Goal: Information Seeking & Learning: Find specific fact

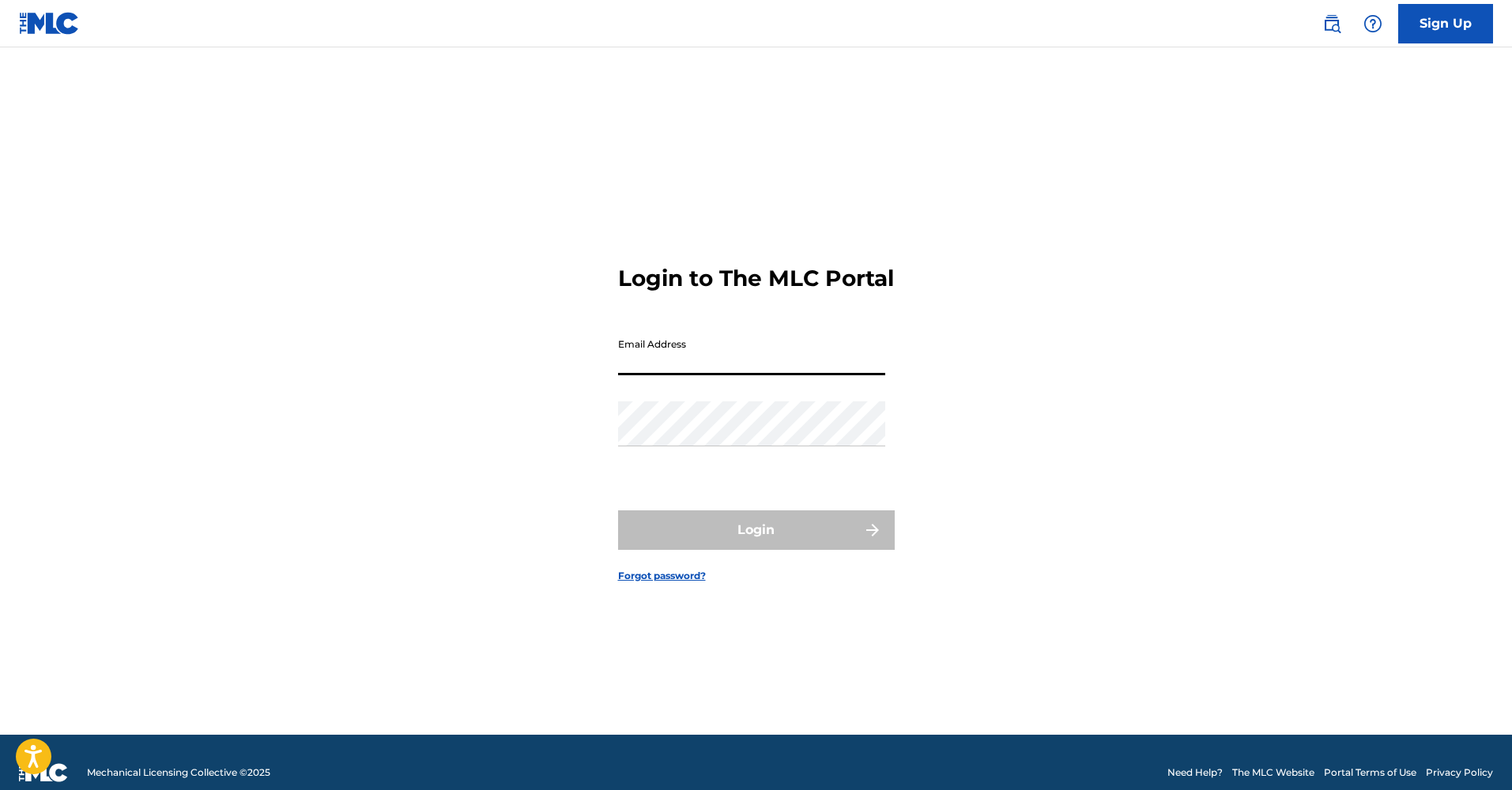
type input "[EMAIL_ADDRESS][DOMAIN_NAME]"
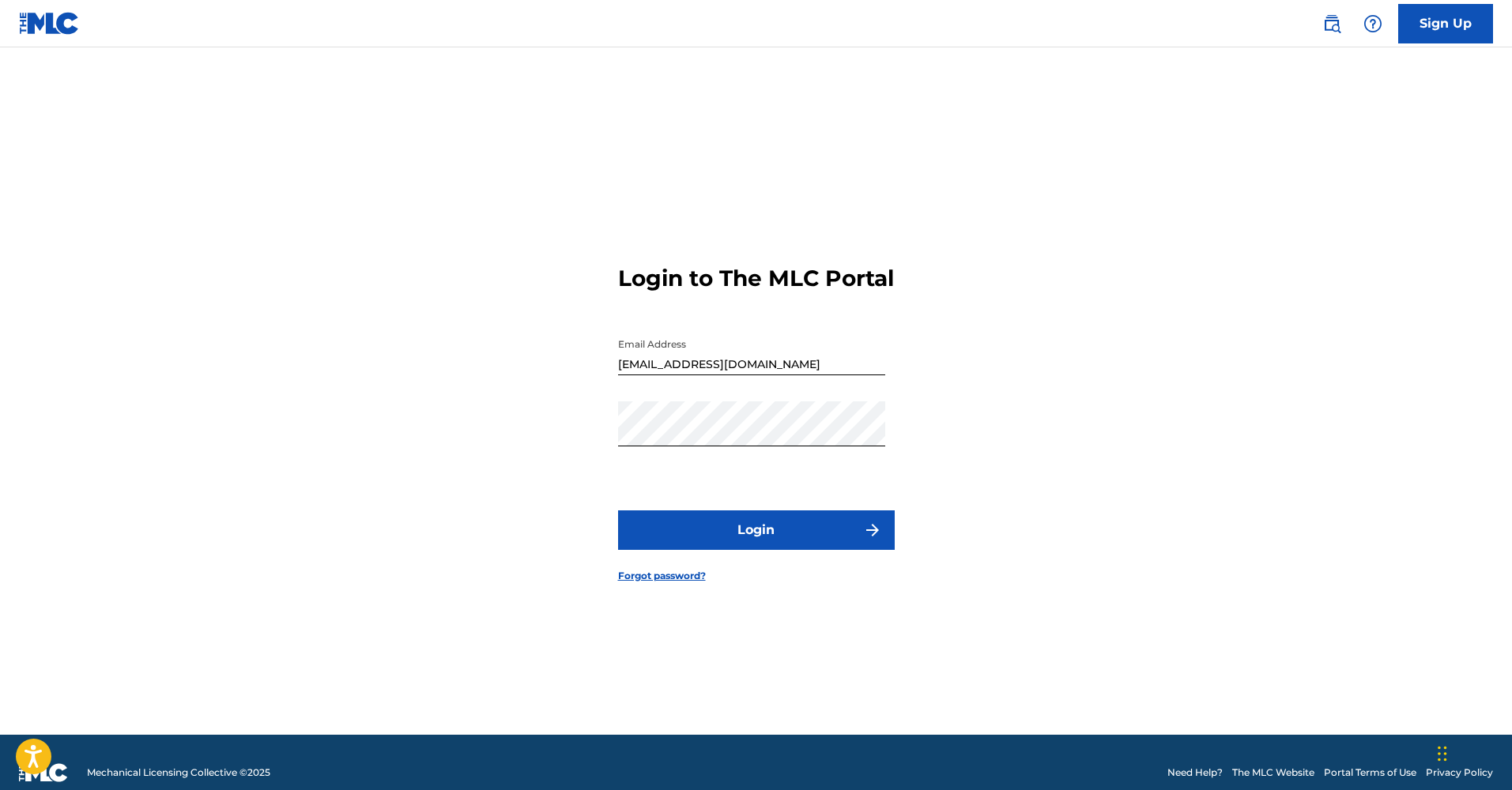
click at [746, 544] on button "Login" at bounding box center [756, 530] width 277 height 40
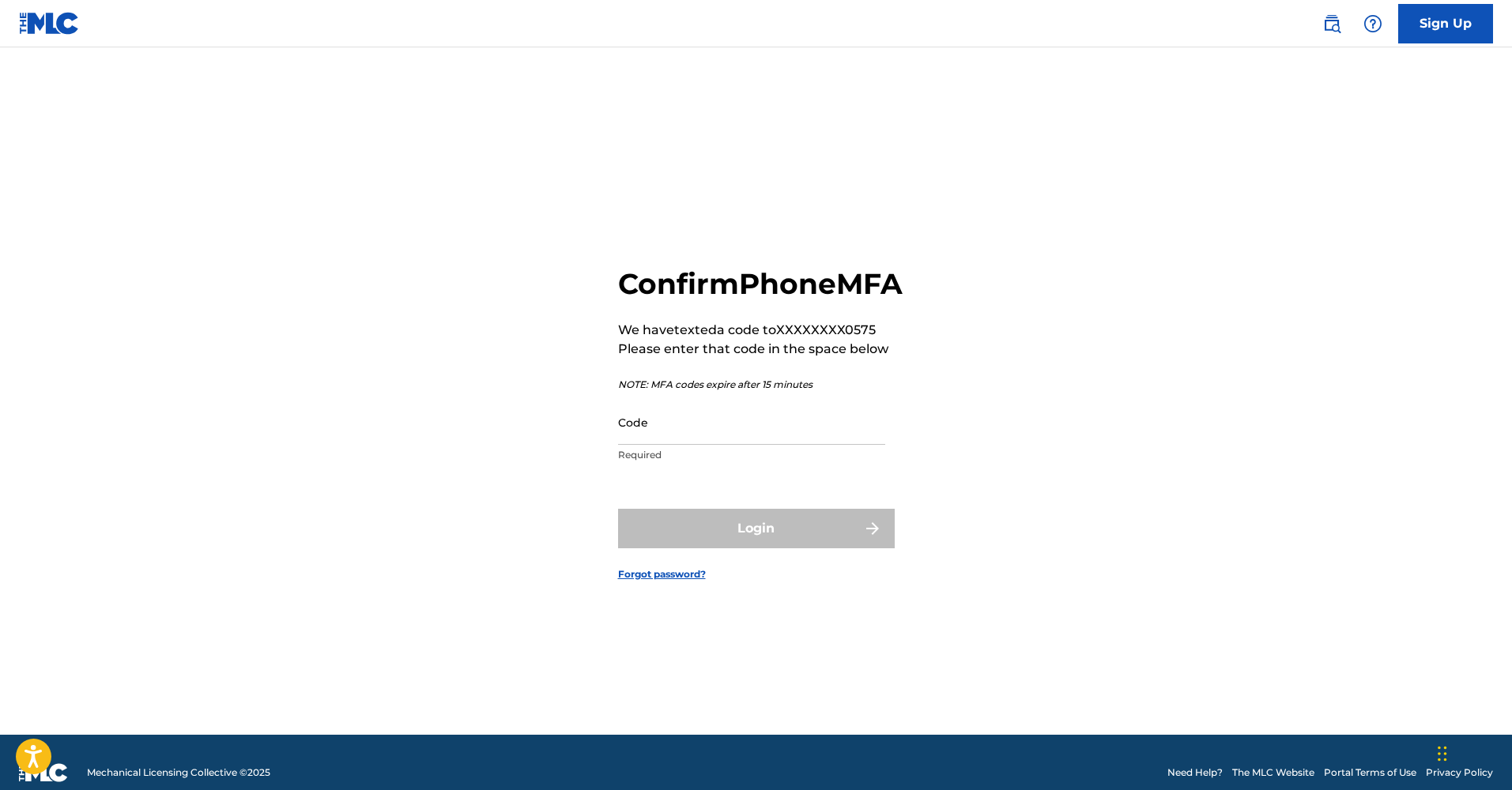
click at [693, 443] on input "Code" at bounding box center [751, 422] width 267 height 45
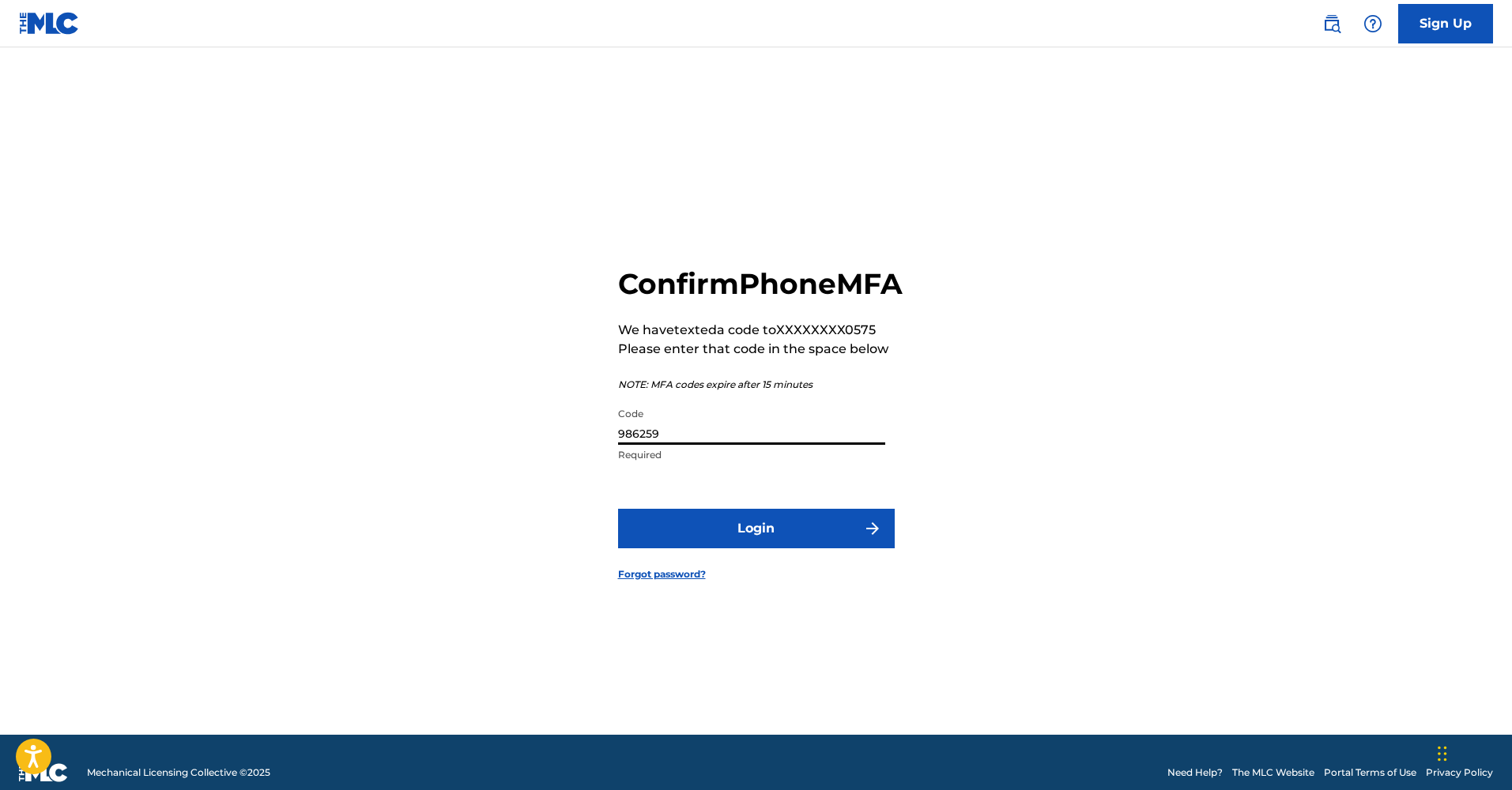
type input "986259"
click at [756, 546] on button "Login" at bounding box center [756, 528] width 277 height 40
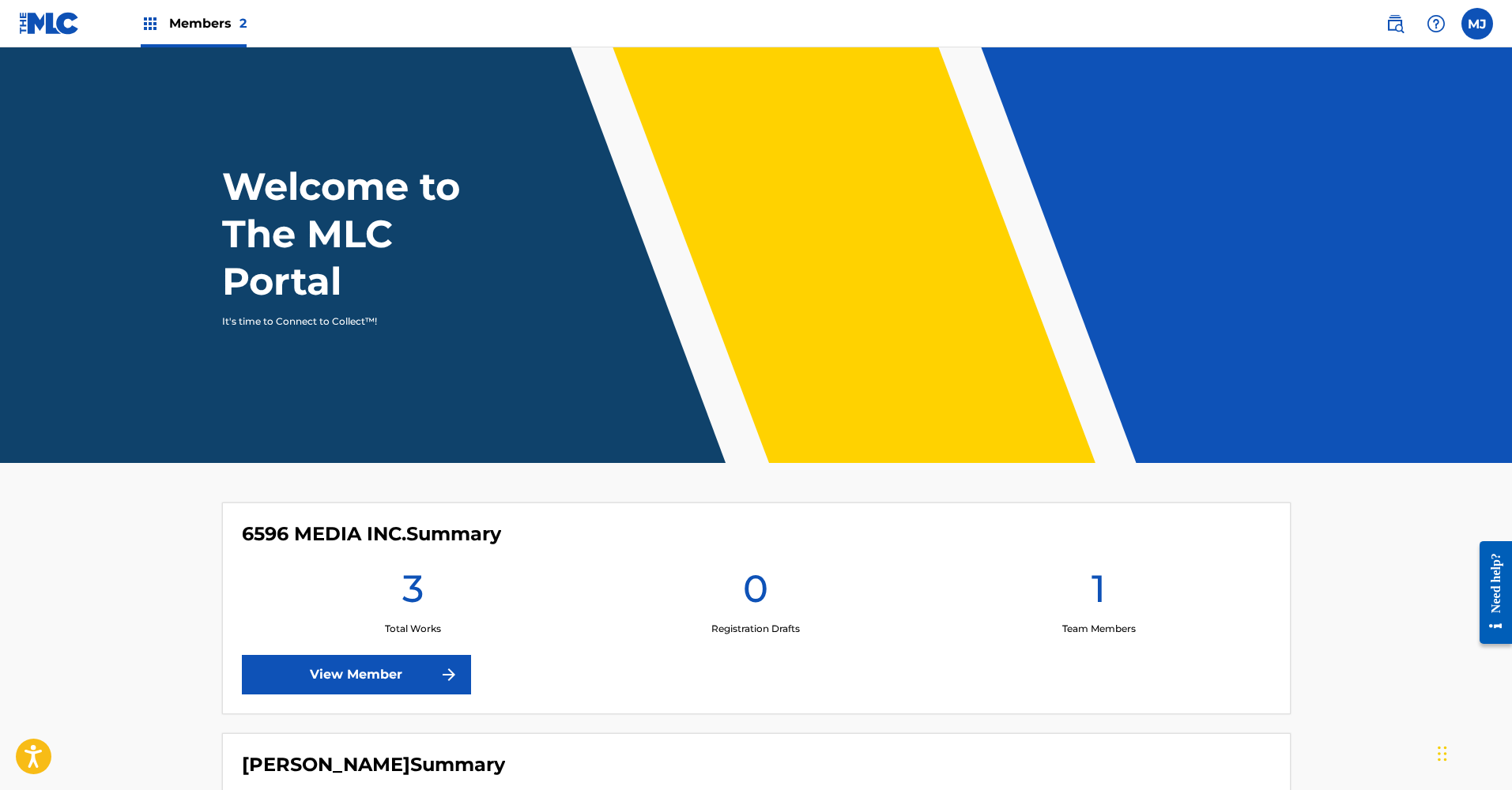
scroll to position [250, 0]
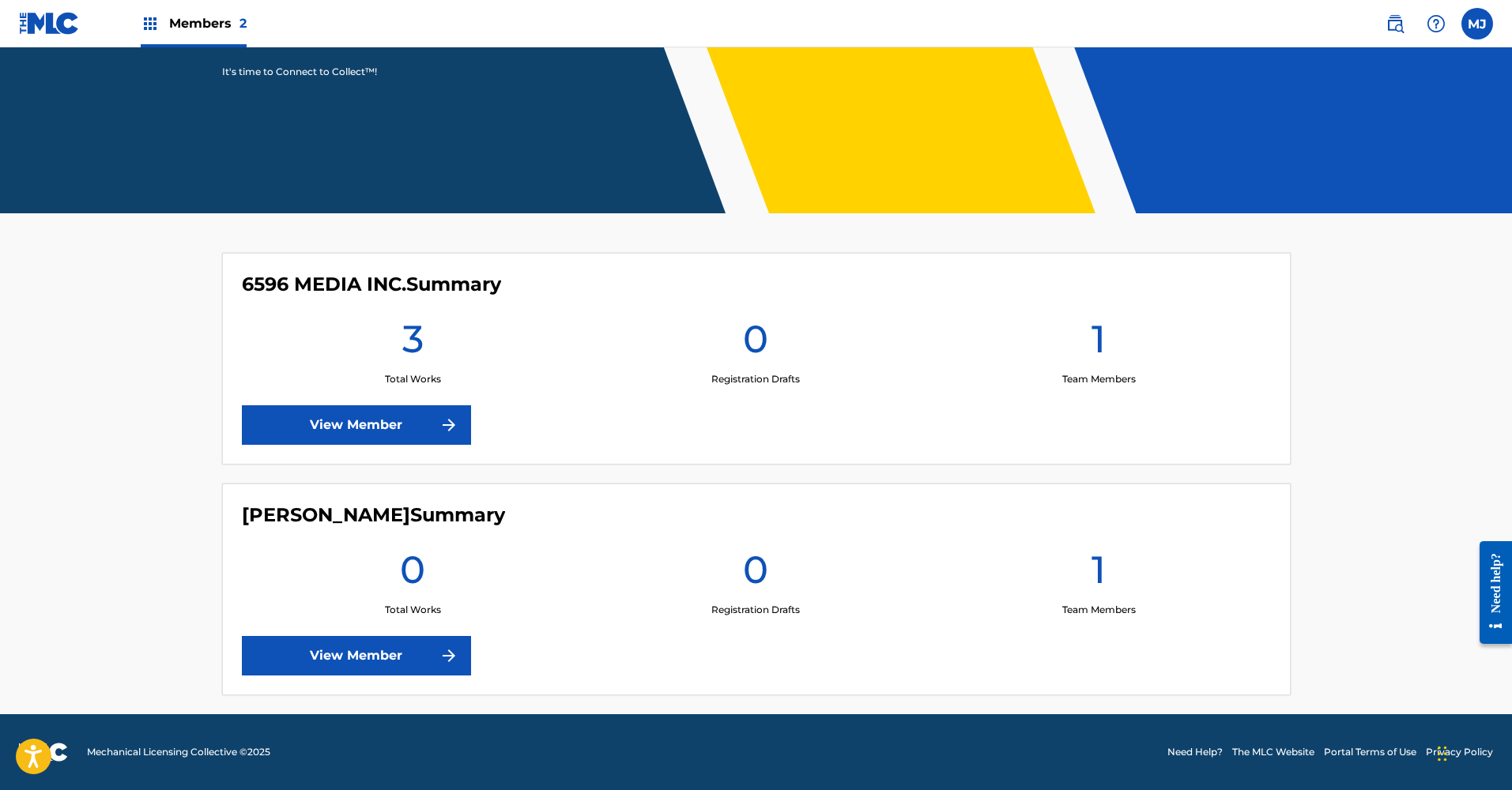
click at [330, 418] on link "View Member" at bounding box center [357, 425] width 230 height 40
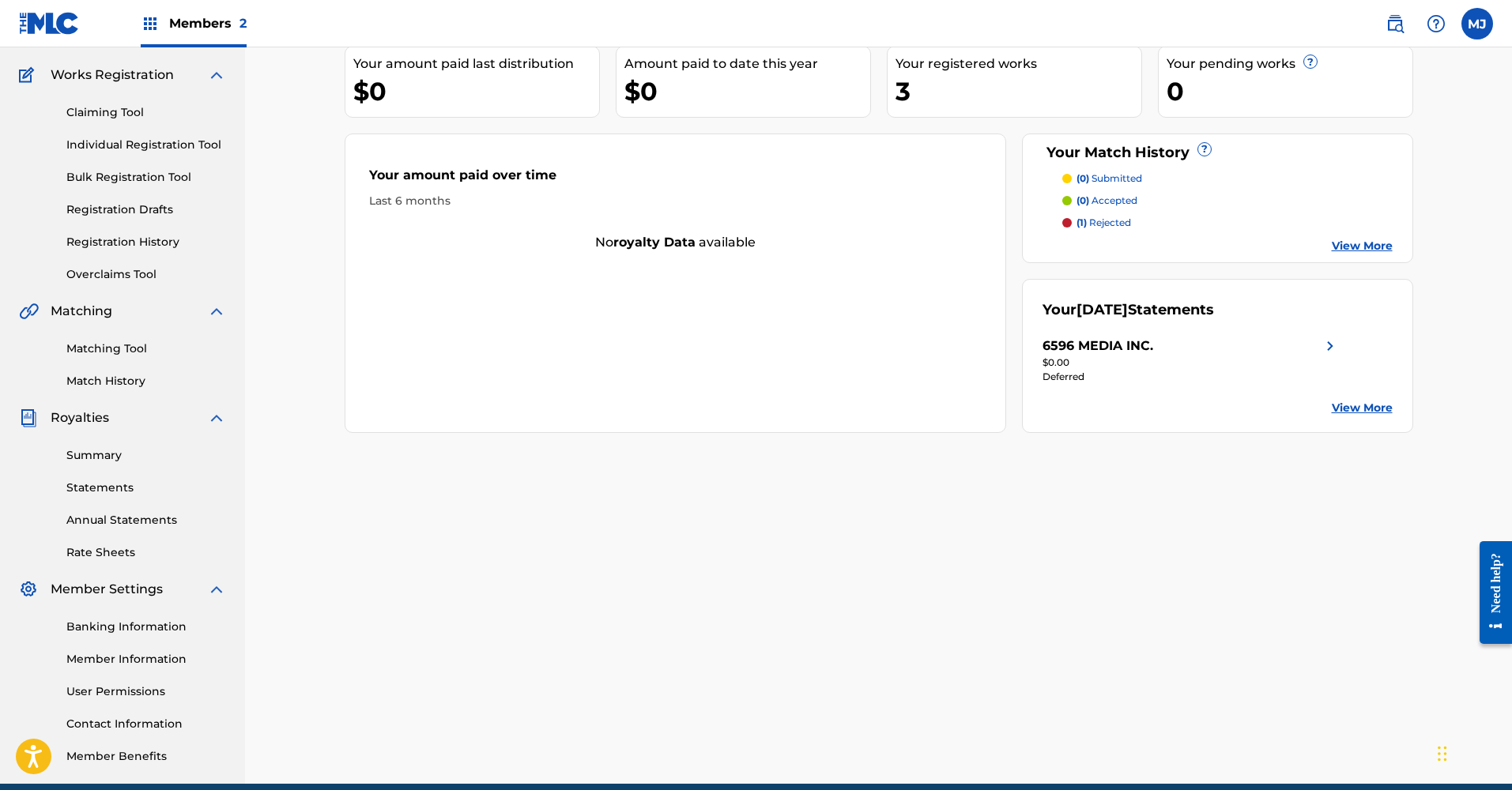
scroll to position [190, 0]
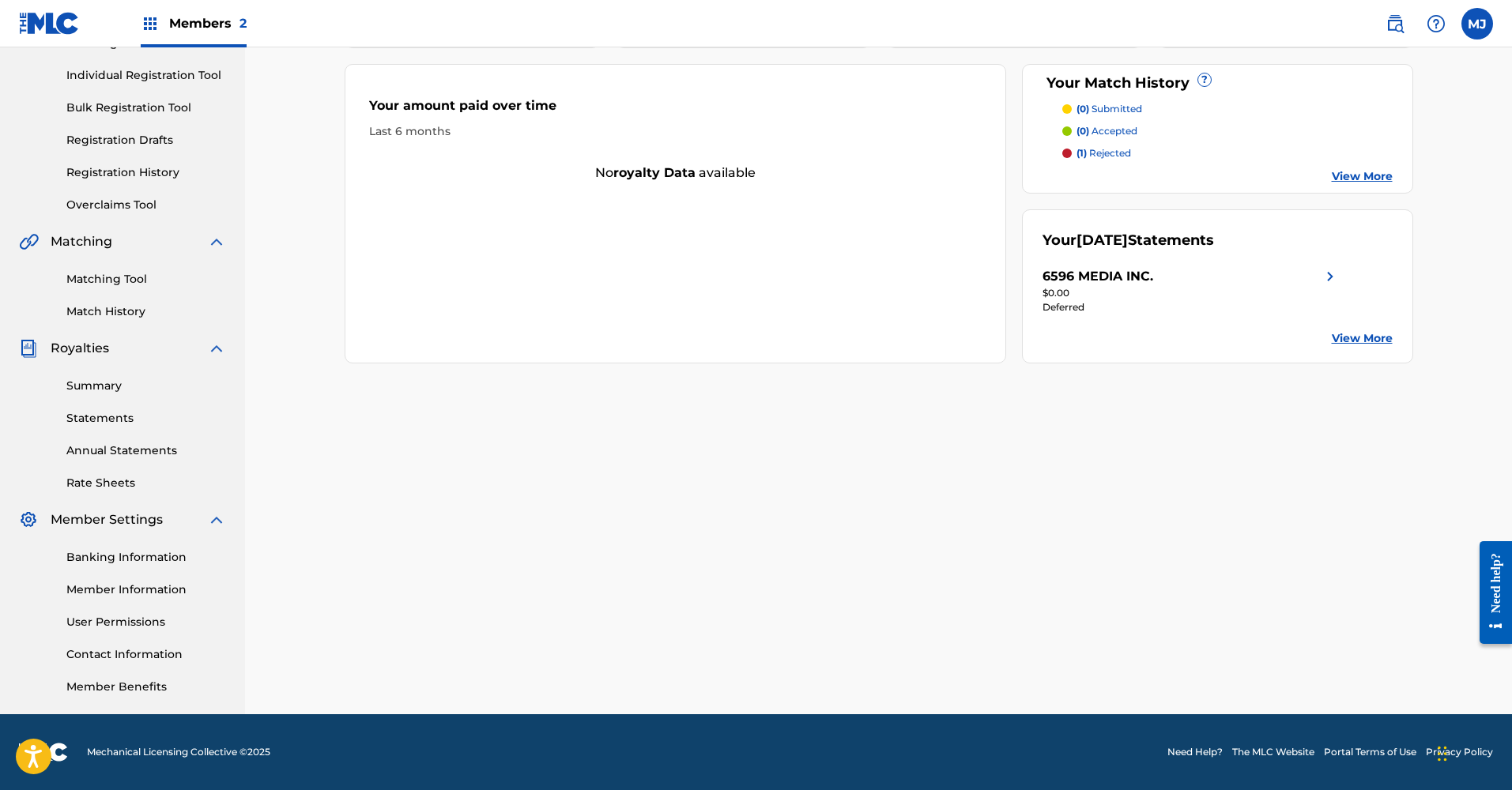
click at [98, 552] on link "Banking Information" at bounding box center [146, 558] width 160 height 17
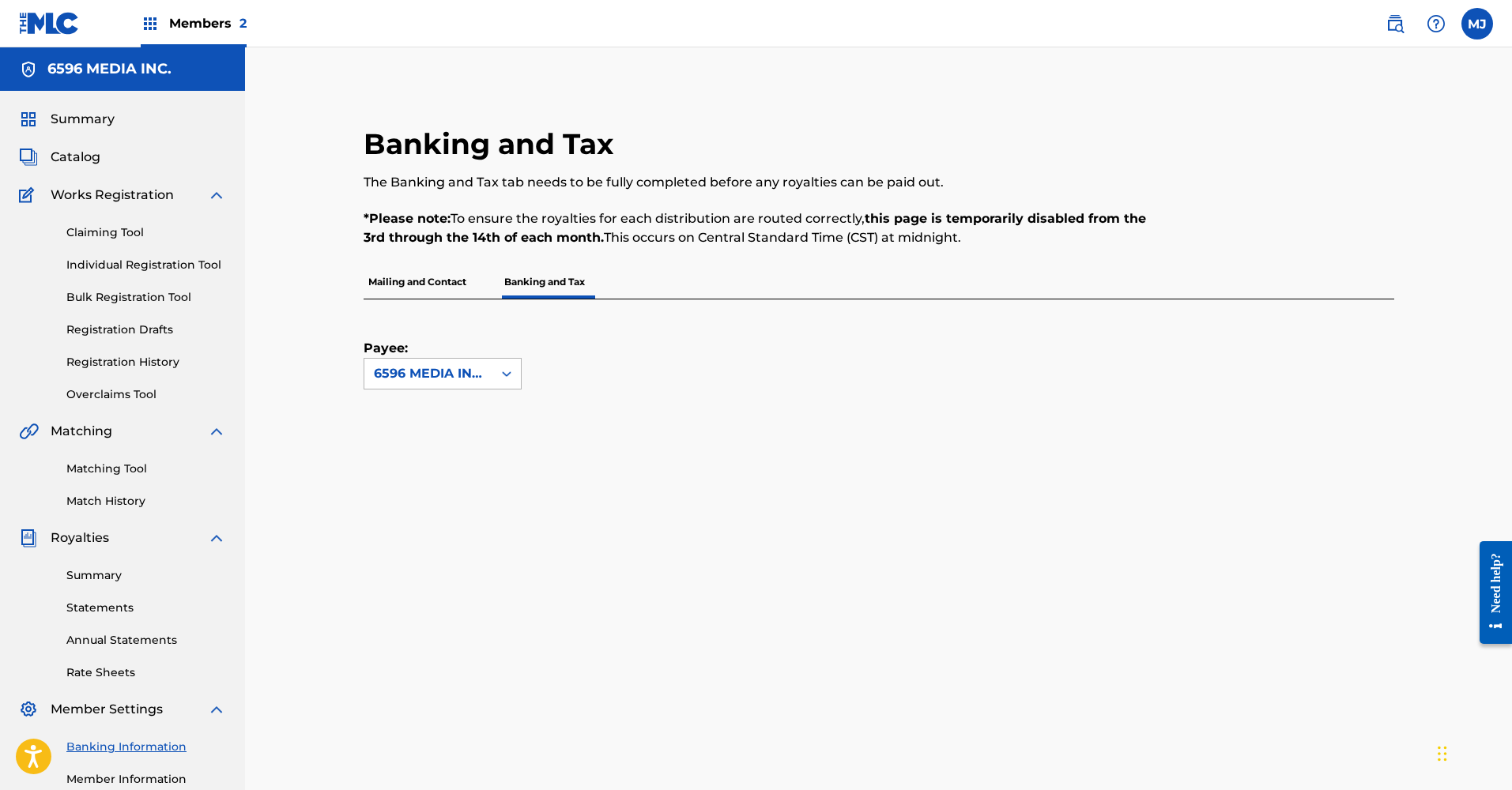
click at [509, 367] on icon at bounding box center [507, 373] width 16 height 16
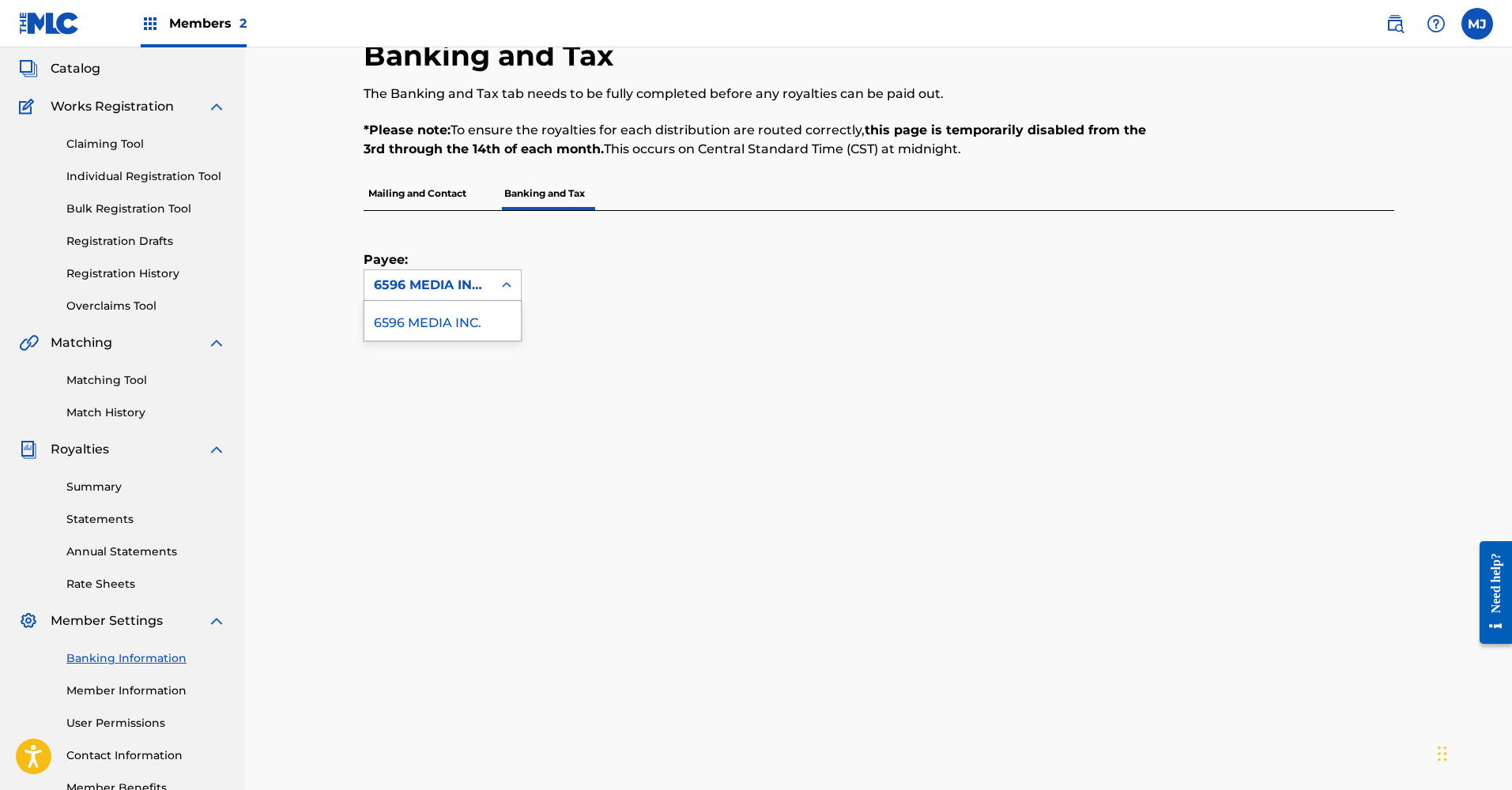
scroll to position [129, 0]
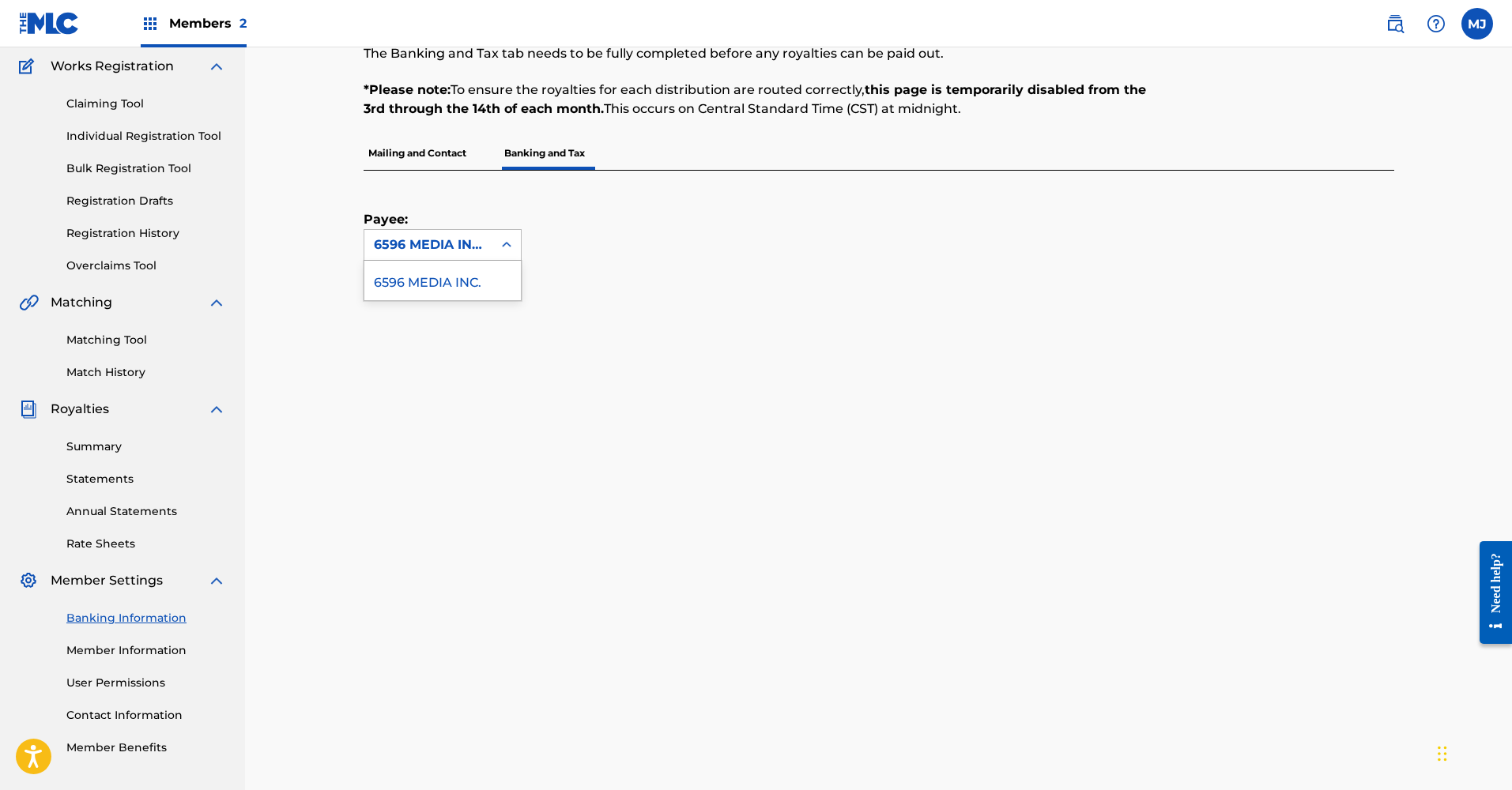
click at [108, 444] on link "Summary" at bounding box center [146, 447] width 160 height 17
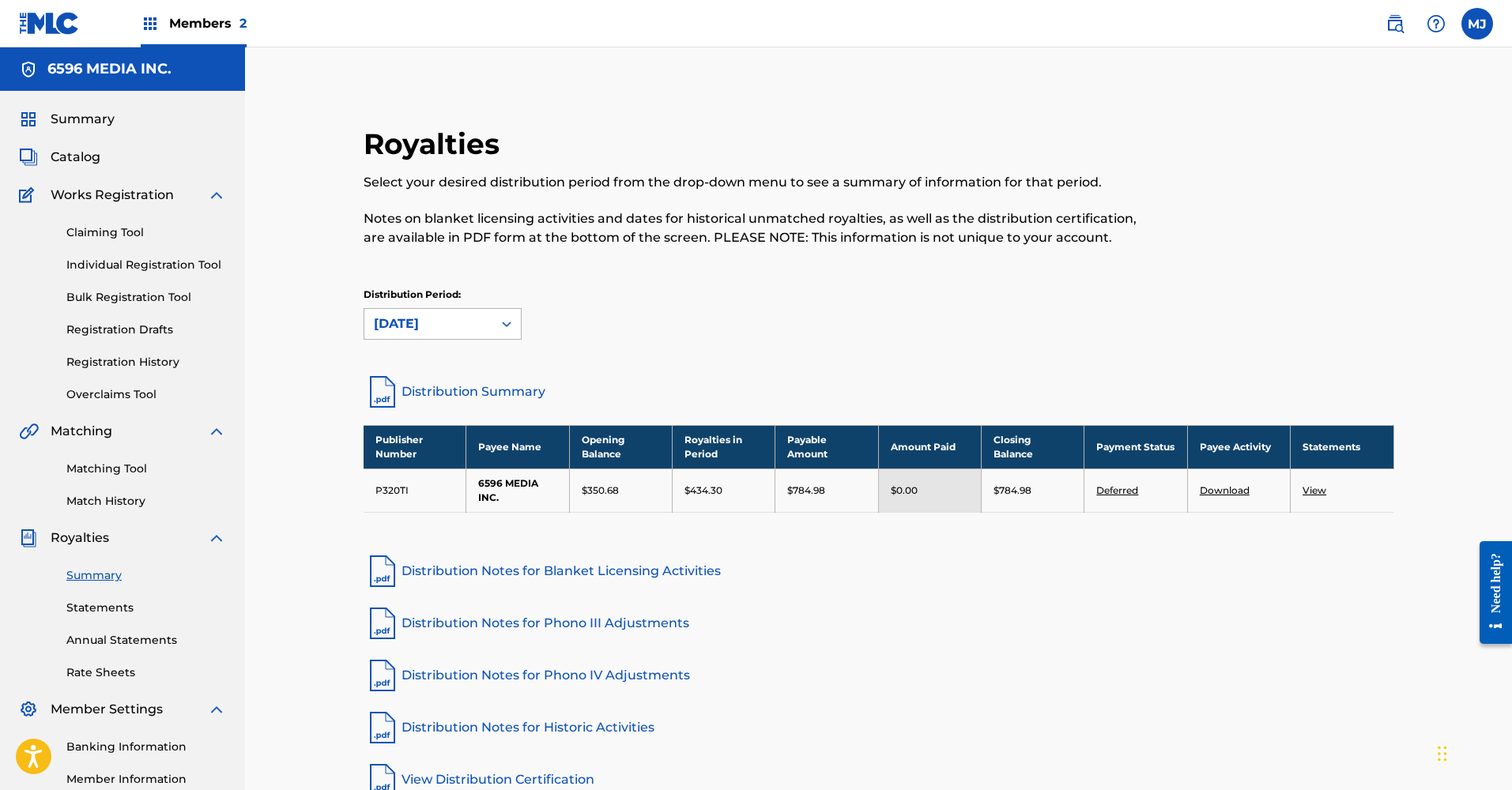
click at [510, 322] on icon at bounding box center [507, 323] width 16 height 16
click at [888, 588] on link "Distribution Notes for Blanket Licensing Activities" at bounding box center [878, 571] width 1031 height 38
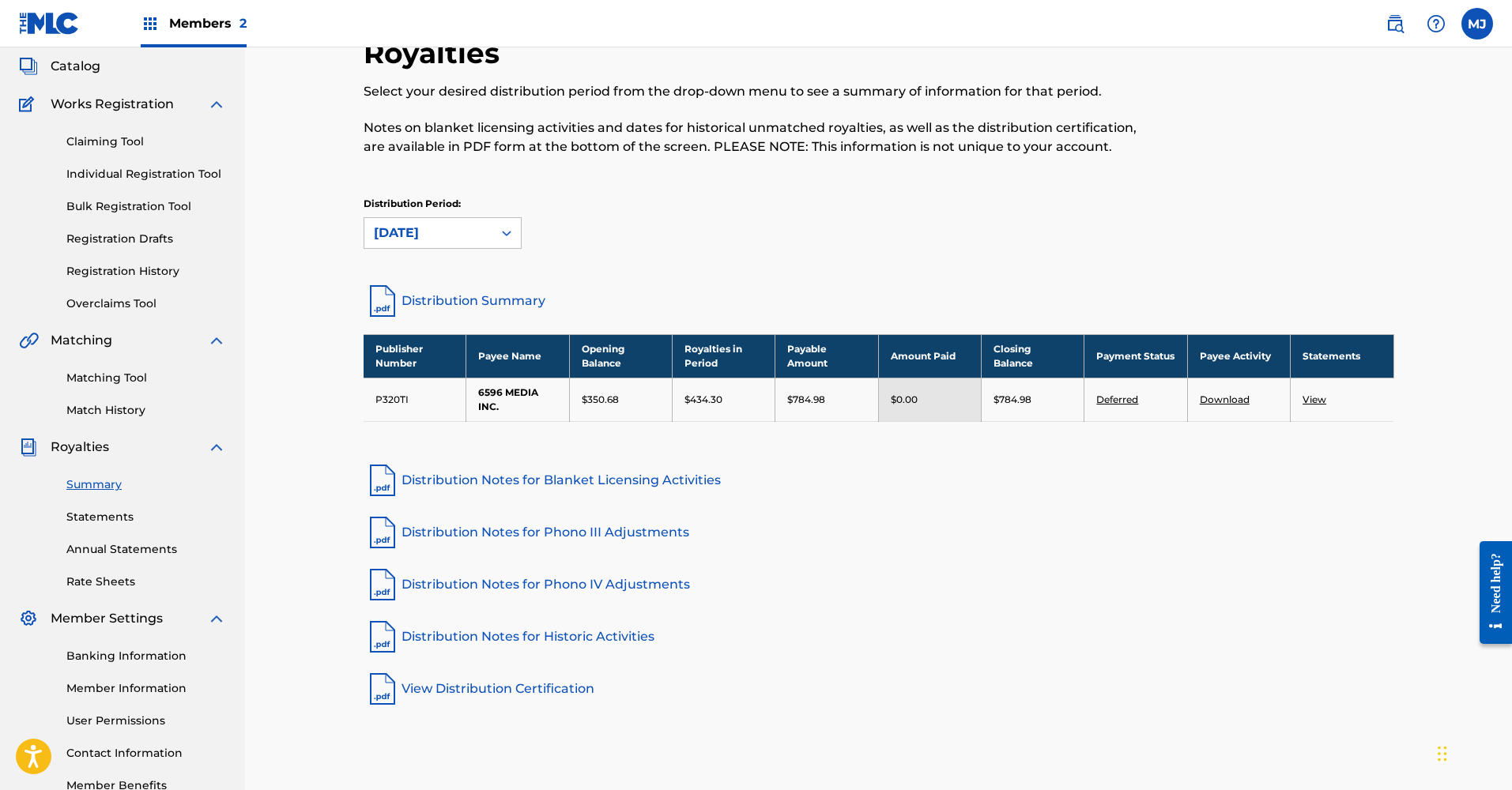
scroll to position [157, 0]
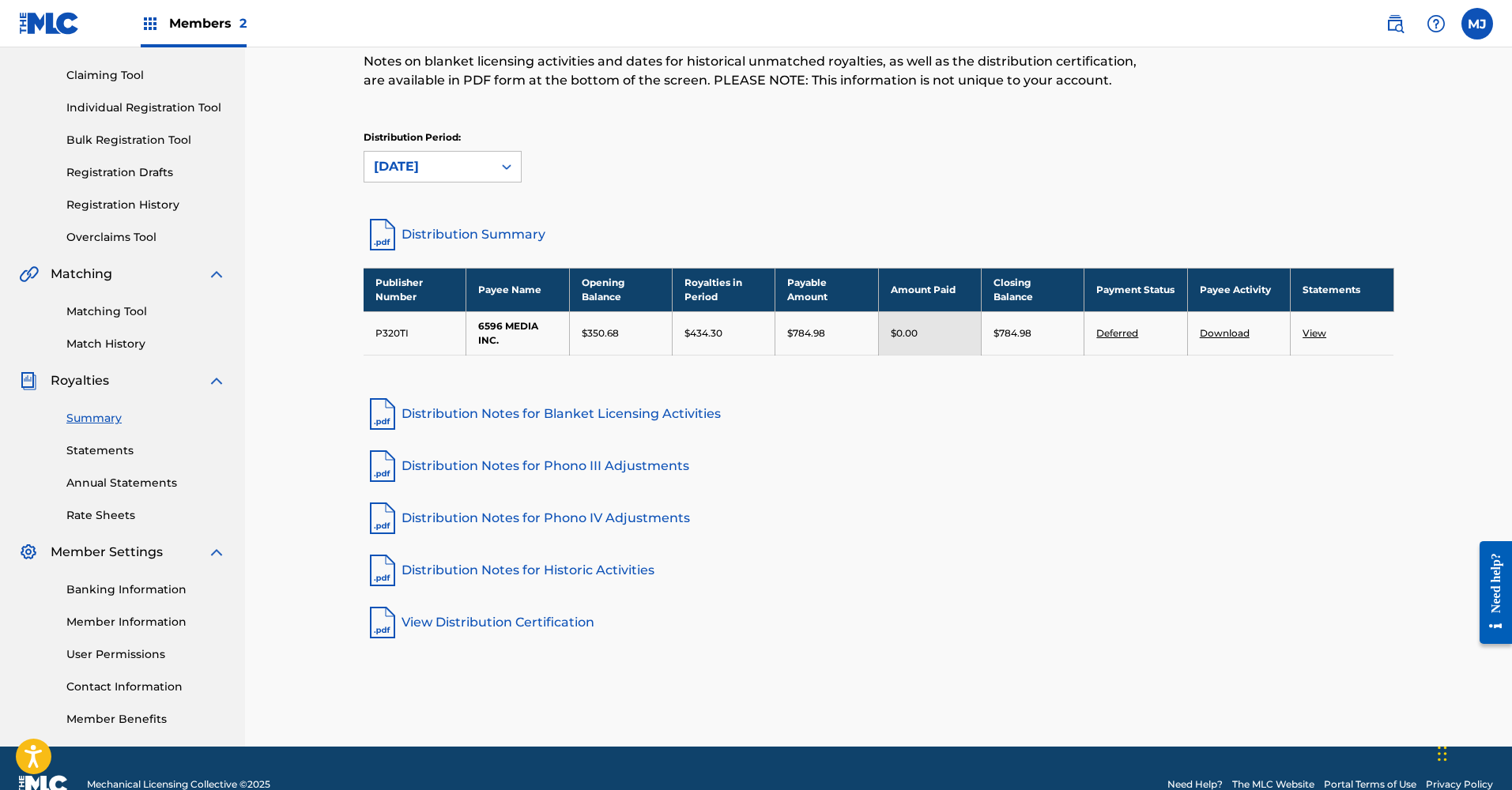
click at [434, 231] on link "Distribution Summary" at bounding box center [878, 235] width 1031 height 38
click at [101, 310] on link "Matching Tool" at bounding box center [146, 312] width 160 height 17
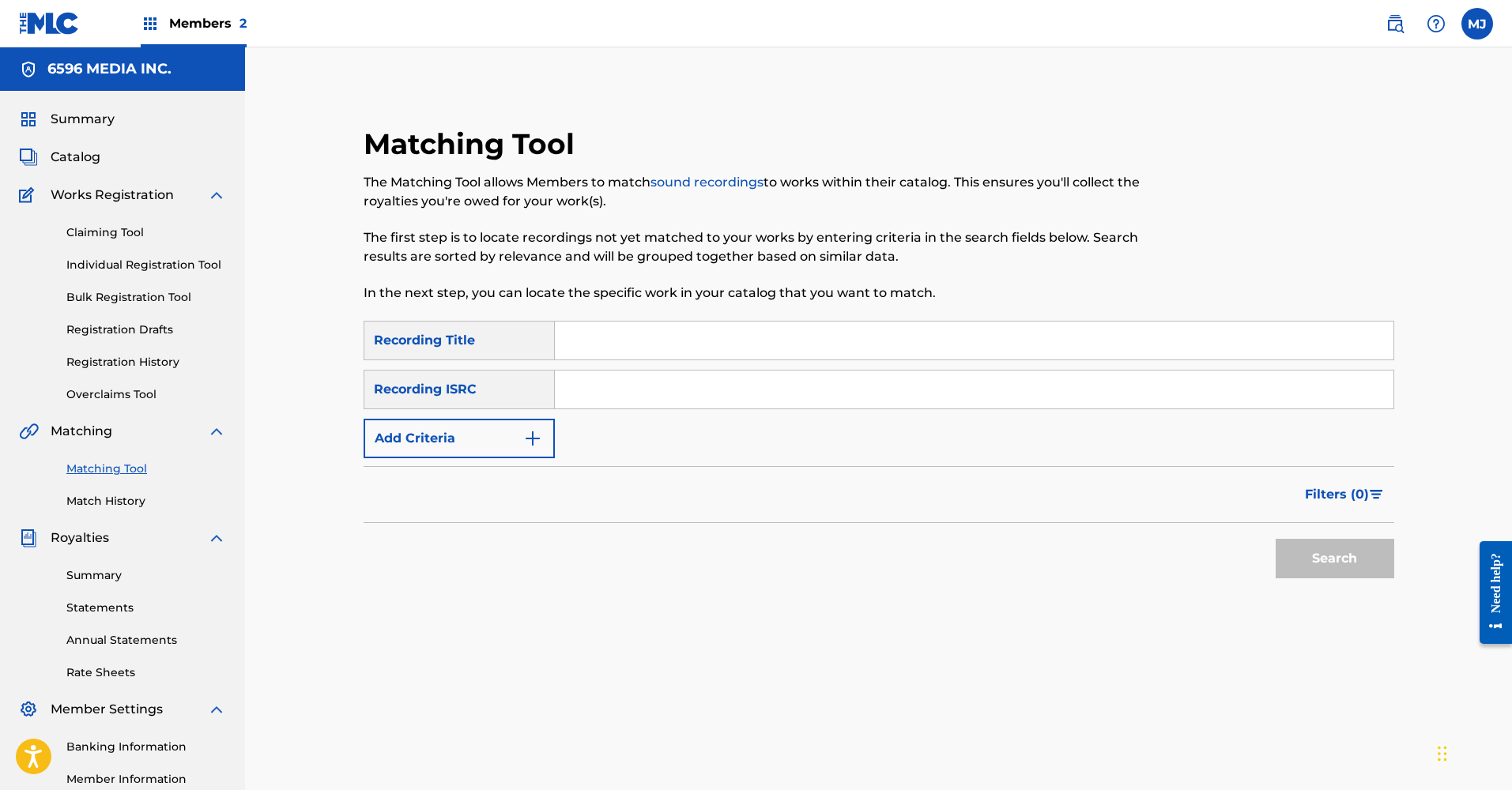
click at [604, 340] on input "Search Form" at bounding box center [974, 340] width 839 height 38
type input "other side of love"
click at [1334, 559] on button "Search" at bounding box center [1335, 559] width 119 height 40
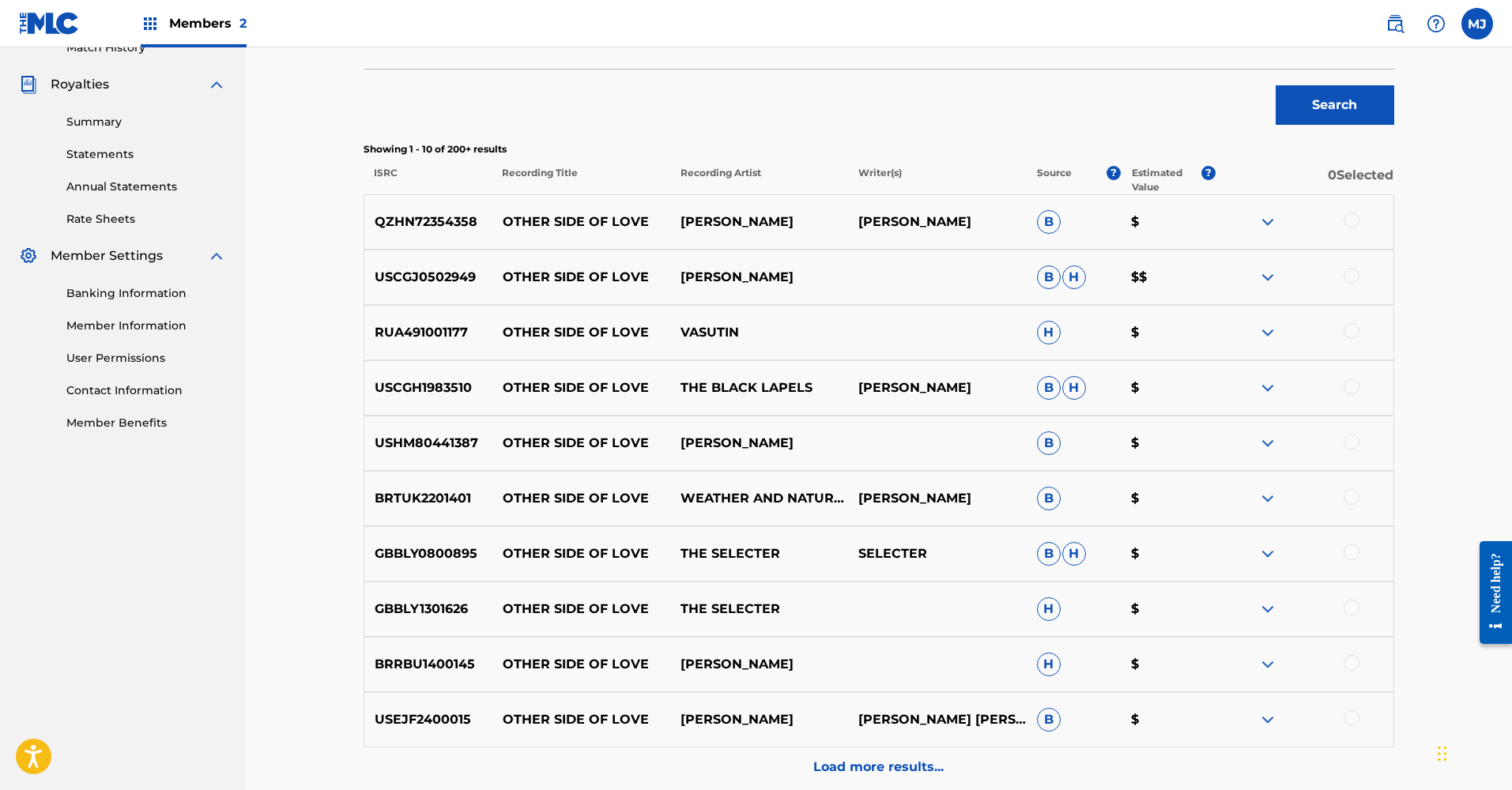
scroll to position [605, 0]
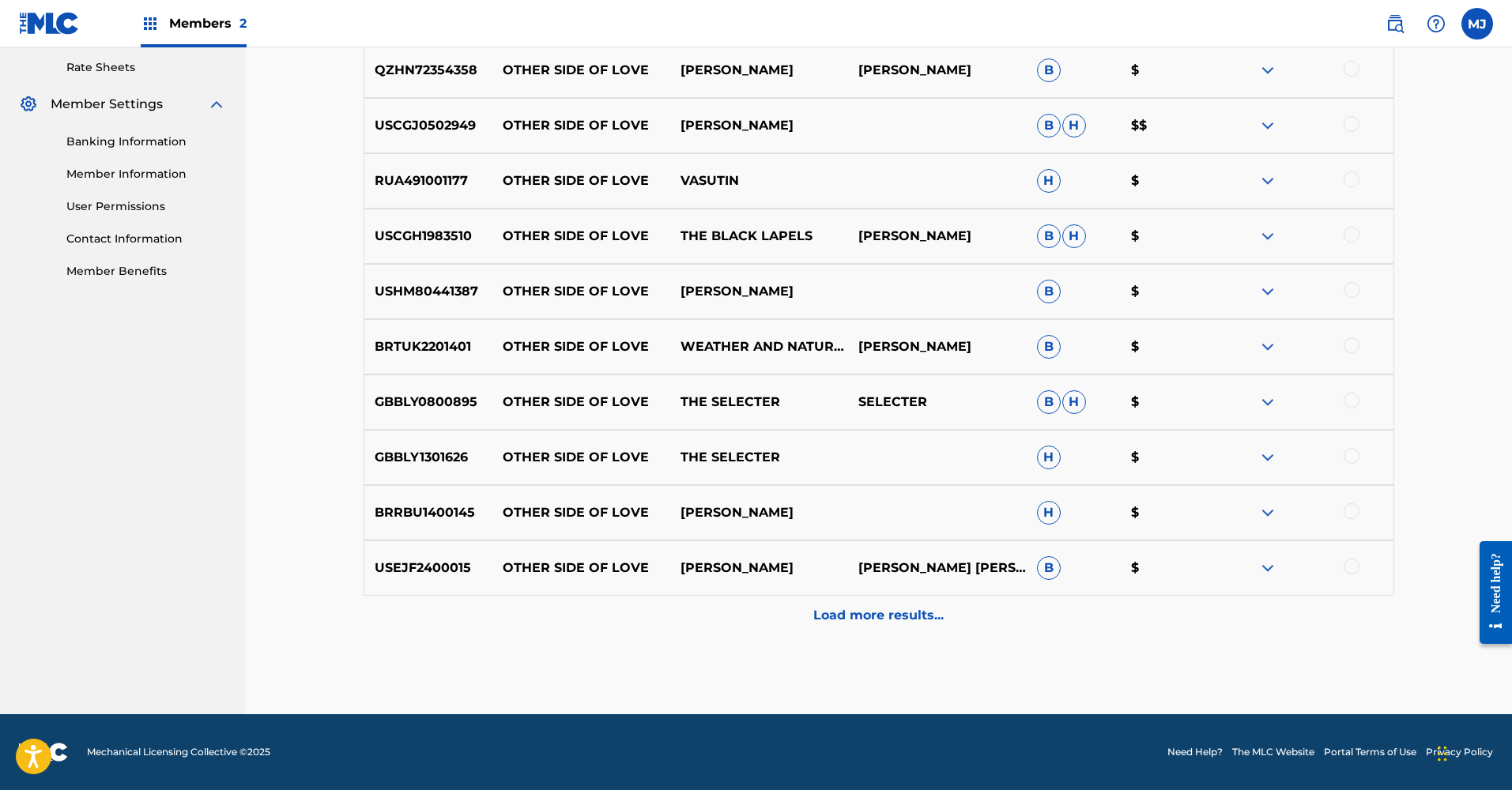
click at [864, 617] on p "Load more results..." at bounding box center [878, 616] width 130 height 19
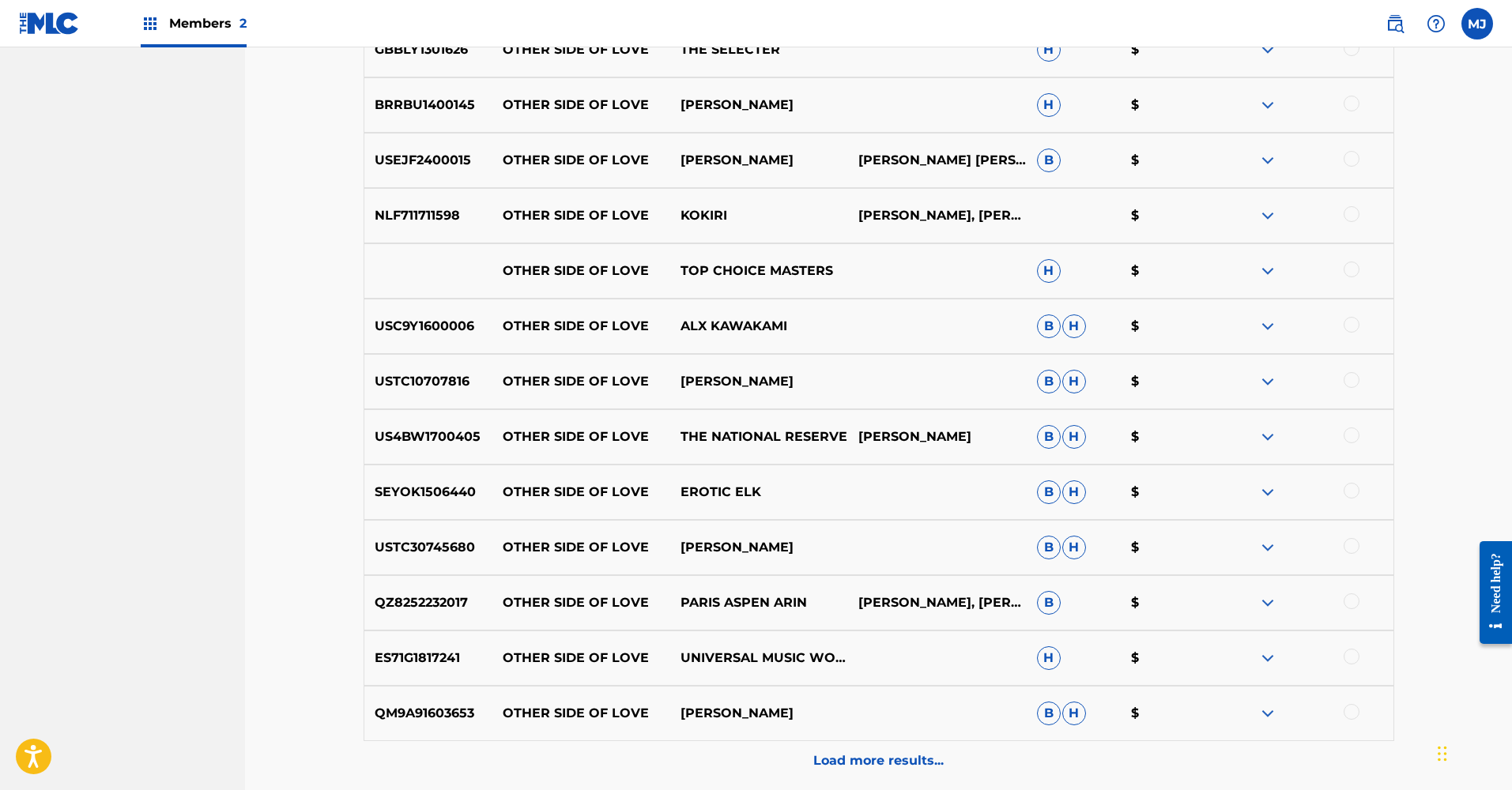
scroll to position [1135, 0]
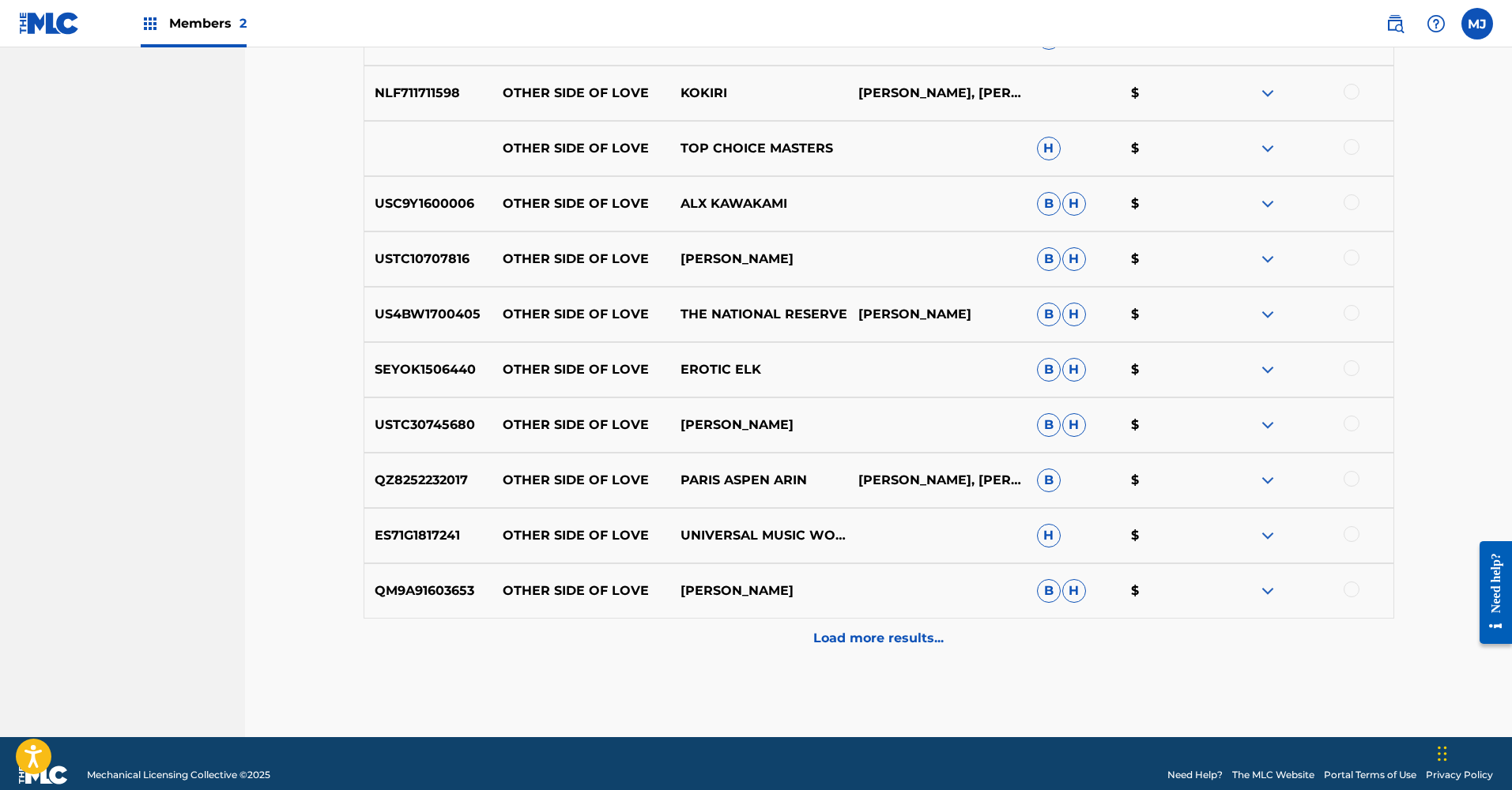
click at [861, 644] on p "Load more results..." at bounding box center [878, 638] width 130 height 19
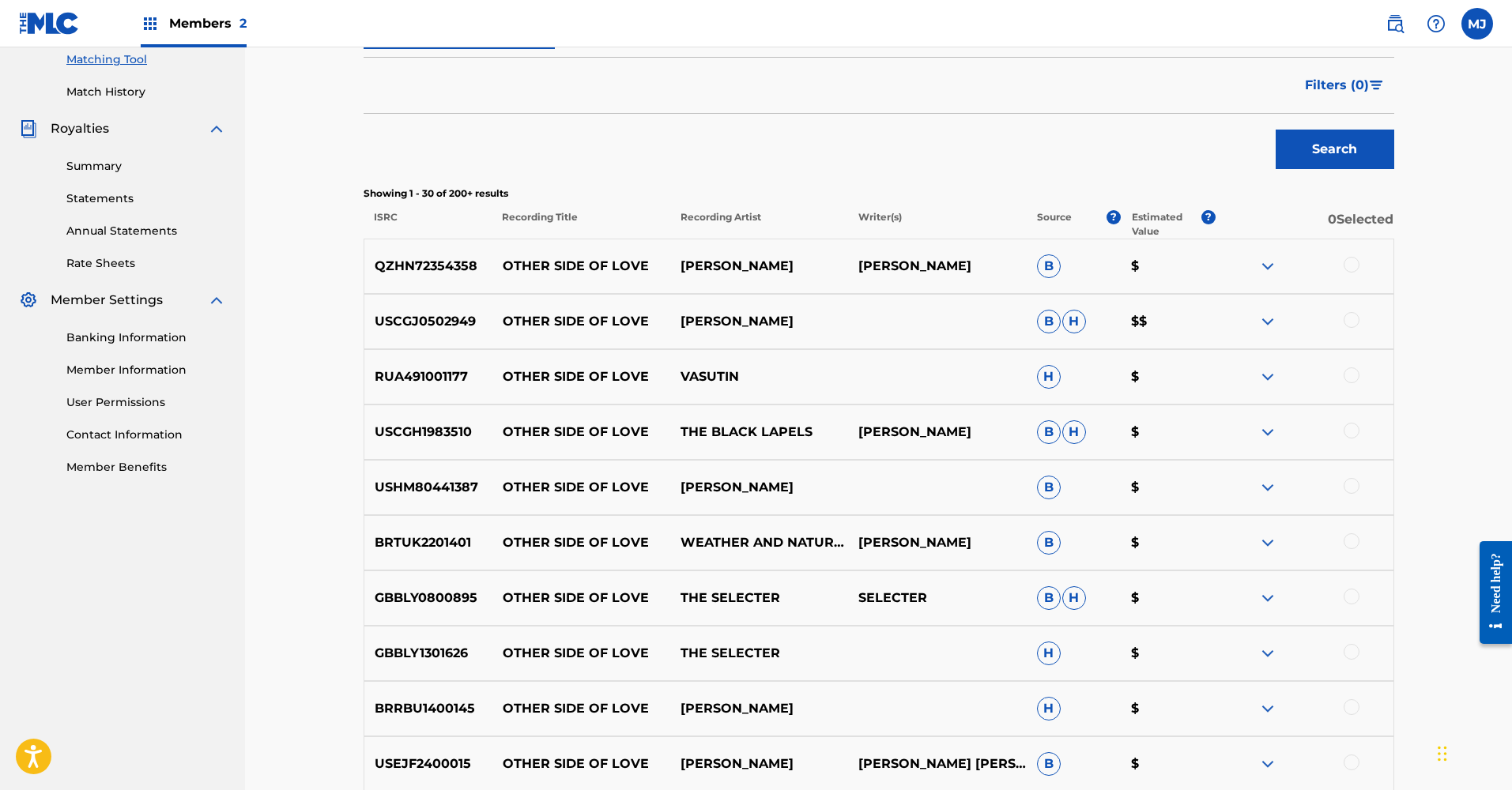
scroll to position [0, 0]
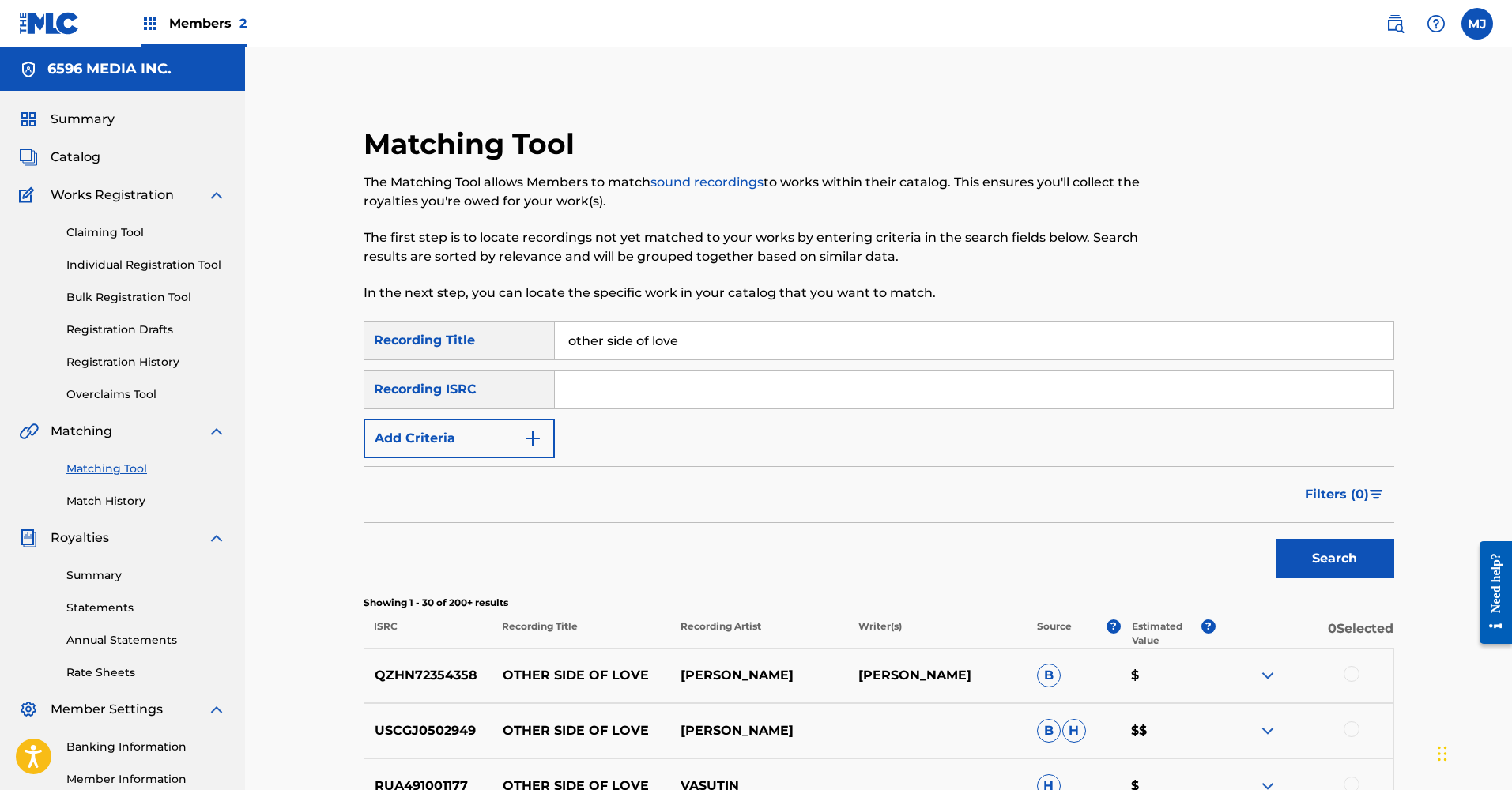
click at [539, 441] on img "Search Form" at bounding box center [533, 439] width 19 height 19
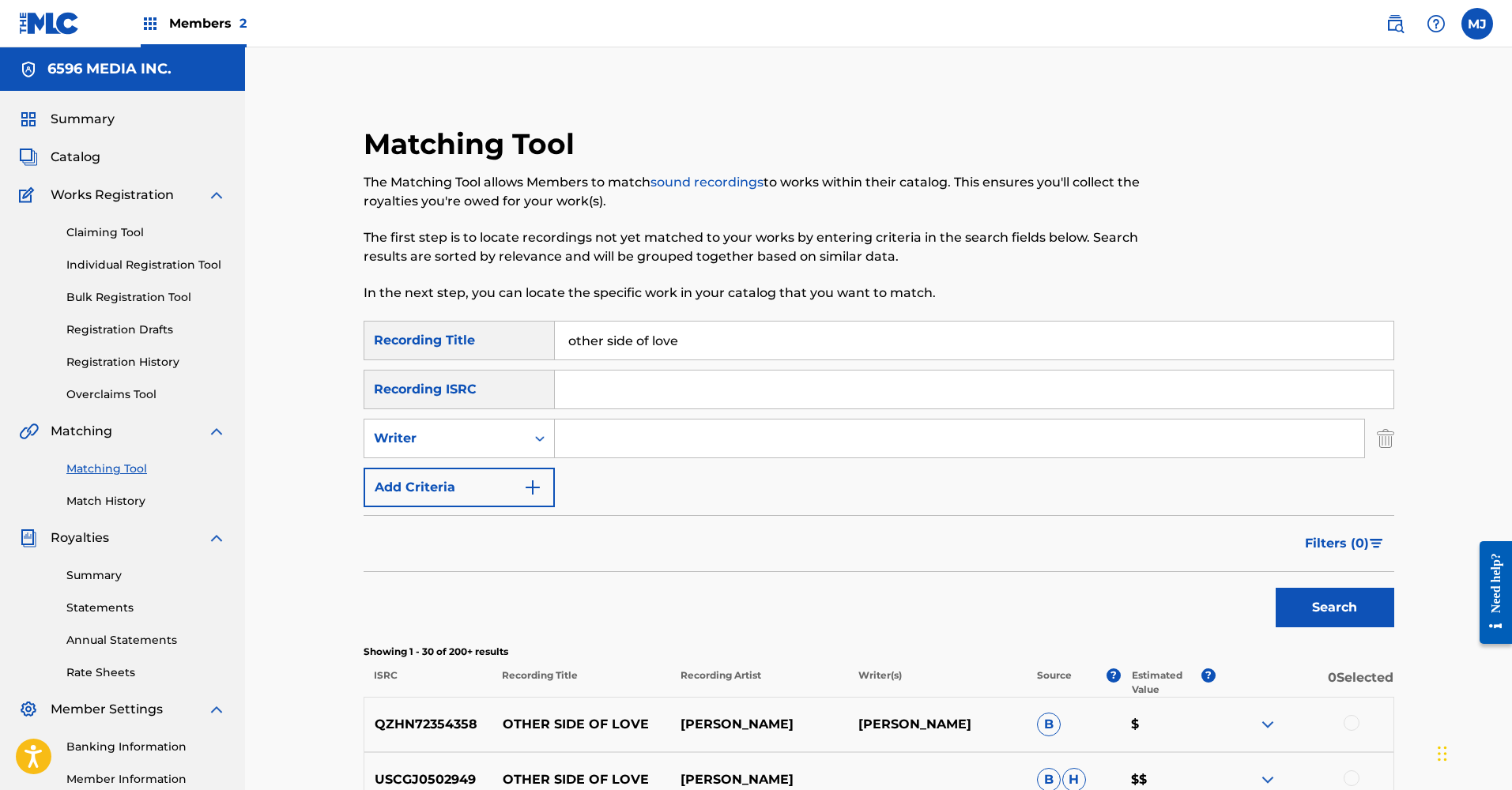
click at [579, 445] on input "Search Form" at bounding box center [960, 439] width 810 height 38
click at [1334, 608] on button "Search" at bounding box center [1335, 607] width 119 height 40
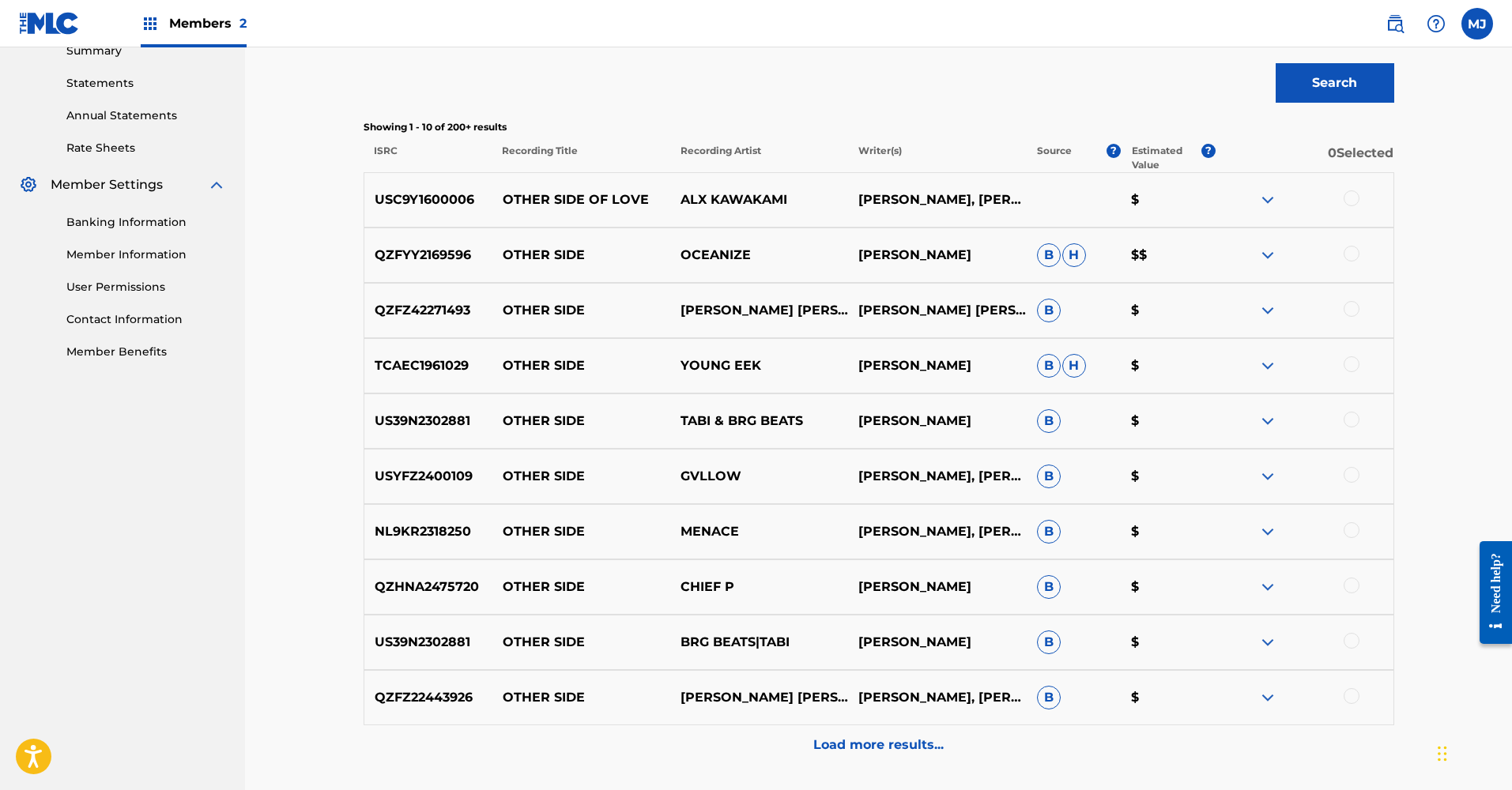
scroll to position [655, 0]
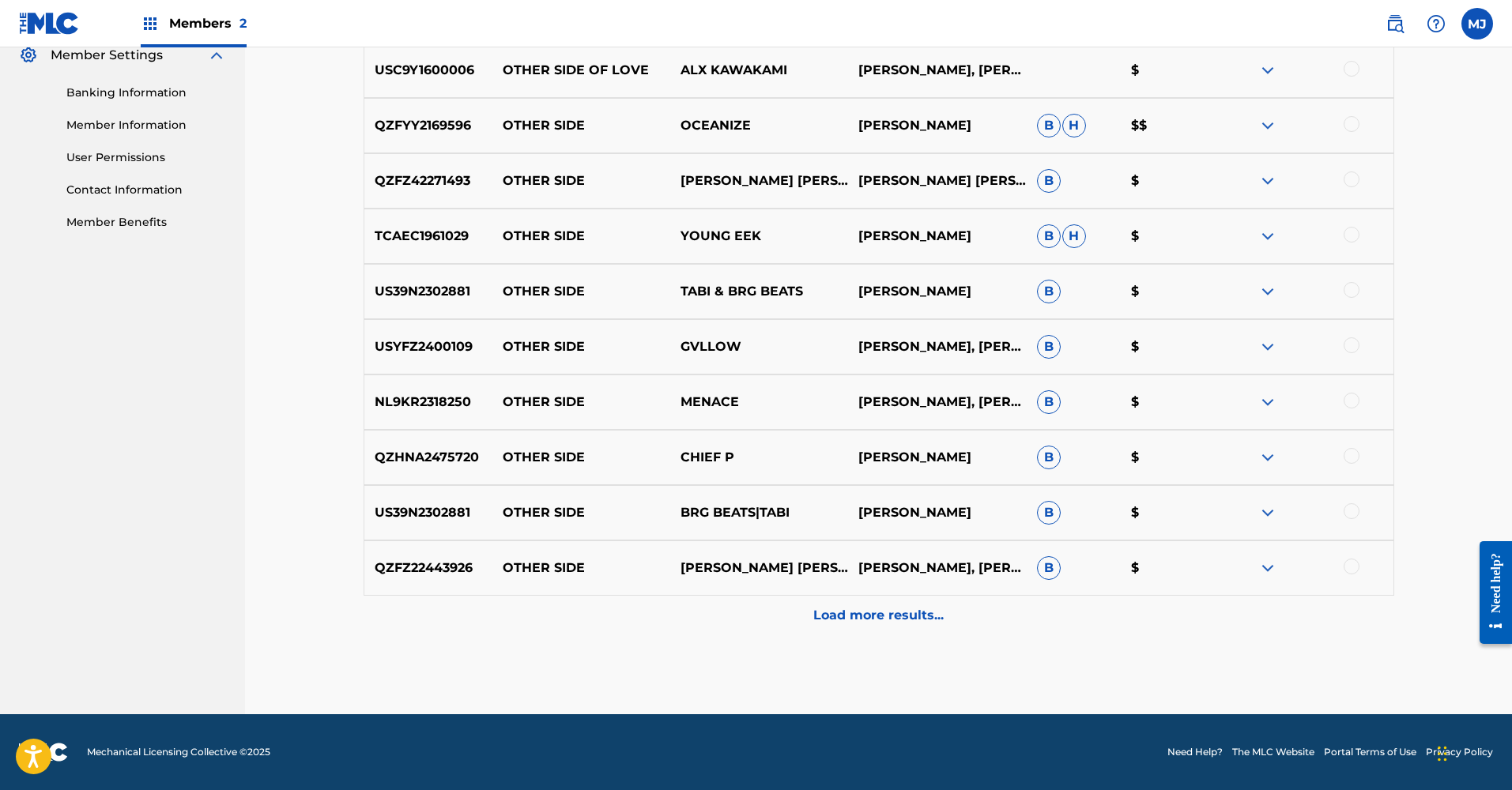
click at [864, 606] on p "Load more results..." at bounding box center [878, 616] width 130 height 19
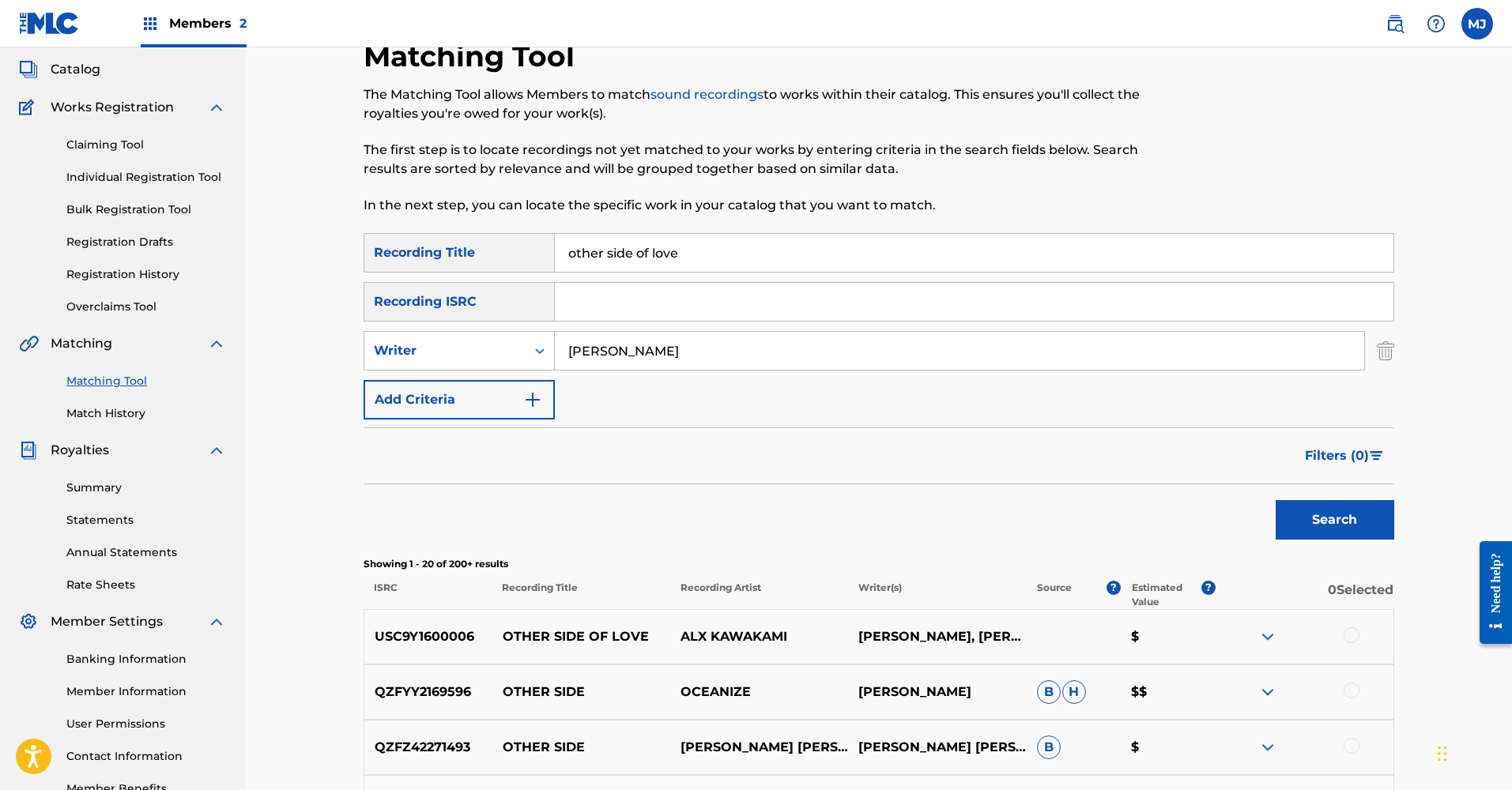
scroll to position [0, 0]
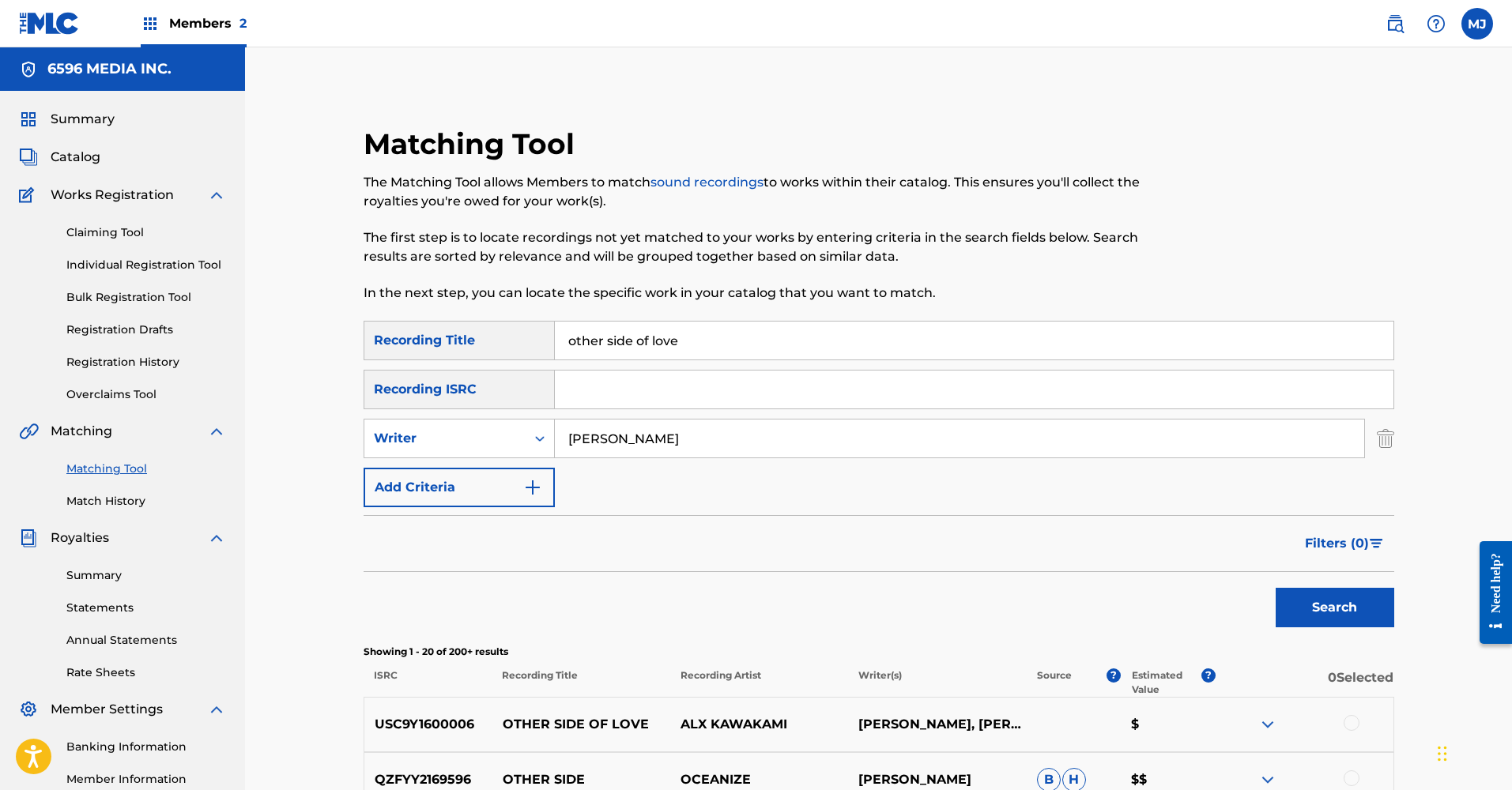
drag, startPoint x: 659, startPoint y: 439, endPoint x: 562, endPoint y: 439, distance: 97.0
click at [562, 439] on input "[PERSON_NAME]" at bounding box center [960, 439] width 810 height 38
click at [1334, 608] on button "Search" at bounding box center [1335, 607] width 119 height 40
drag, startPoint x: 675, startPoint y: 444, endPoint x: 541, endPoint y: 435, distance: 134.3
click at [541, 436] on div "SearchWithCriteria8245bc2c-8ce8-4ab5-b8bc-c6ac79675876 Writer [PERSON_NAME]" at bounding box center [878, 439] width 1031 height 40
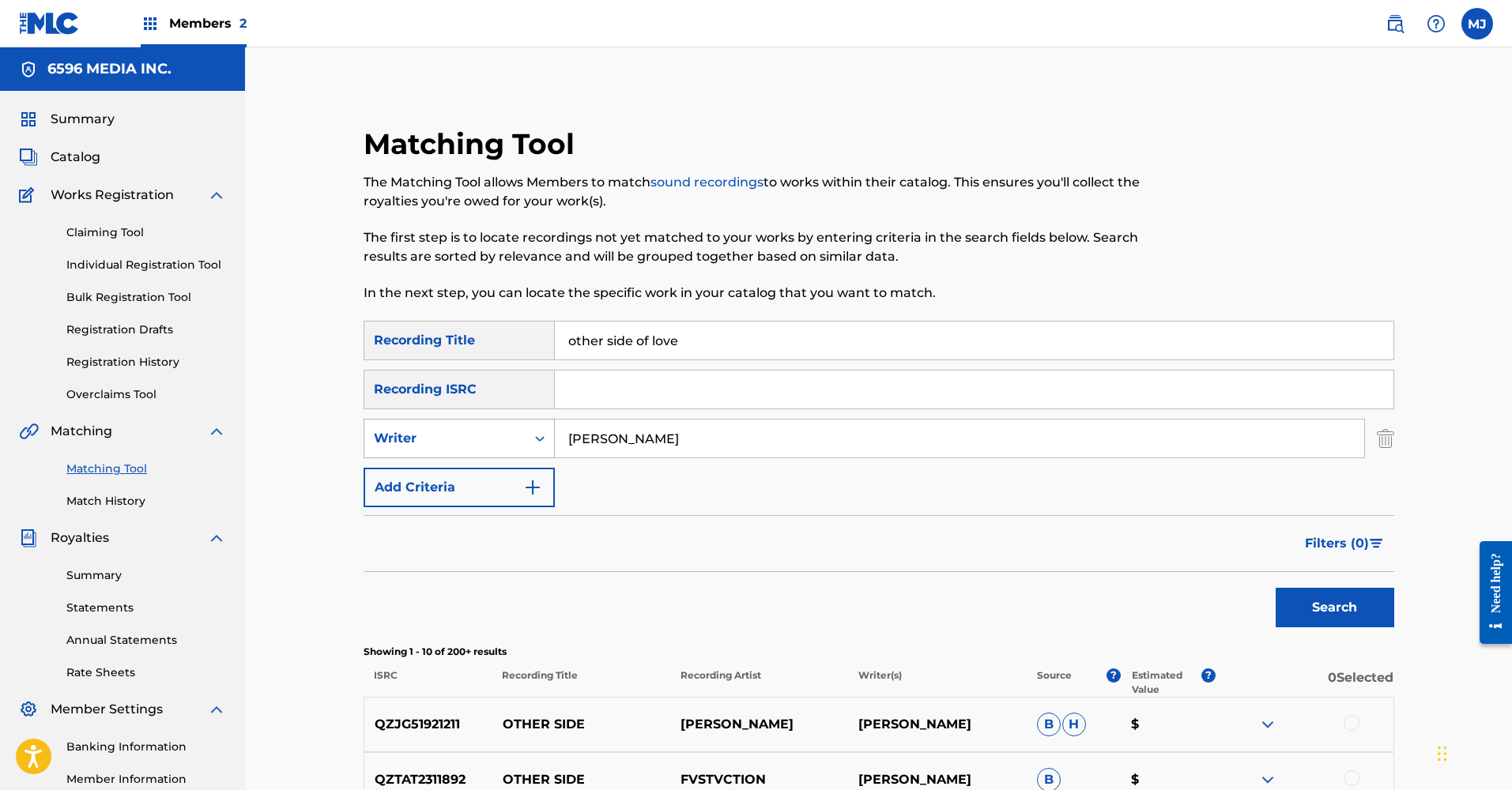
click at [1334, 608] on button "Search" at bounding box center [1335, 607] width 119 height 40
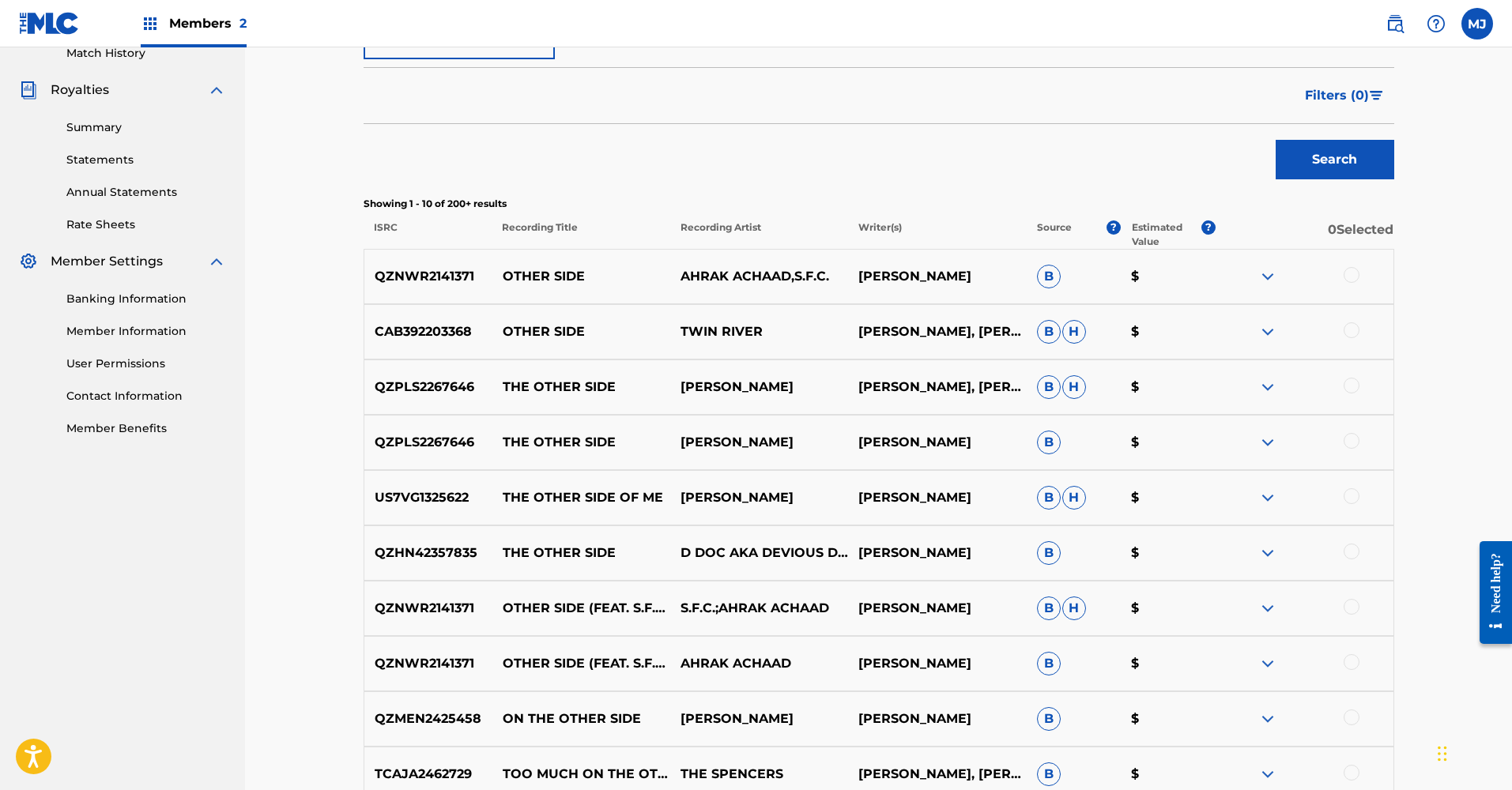
scroll to position [510, 0]
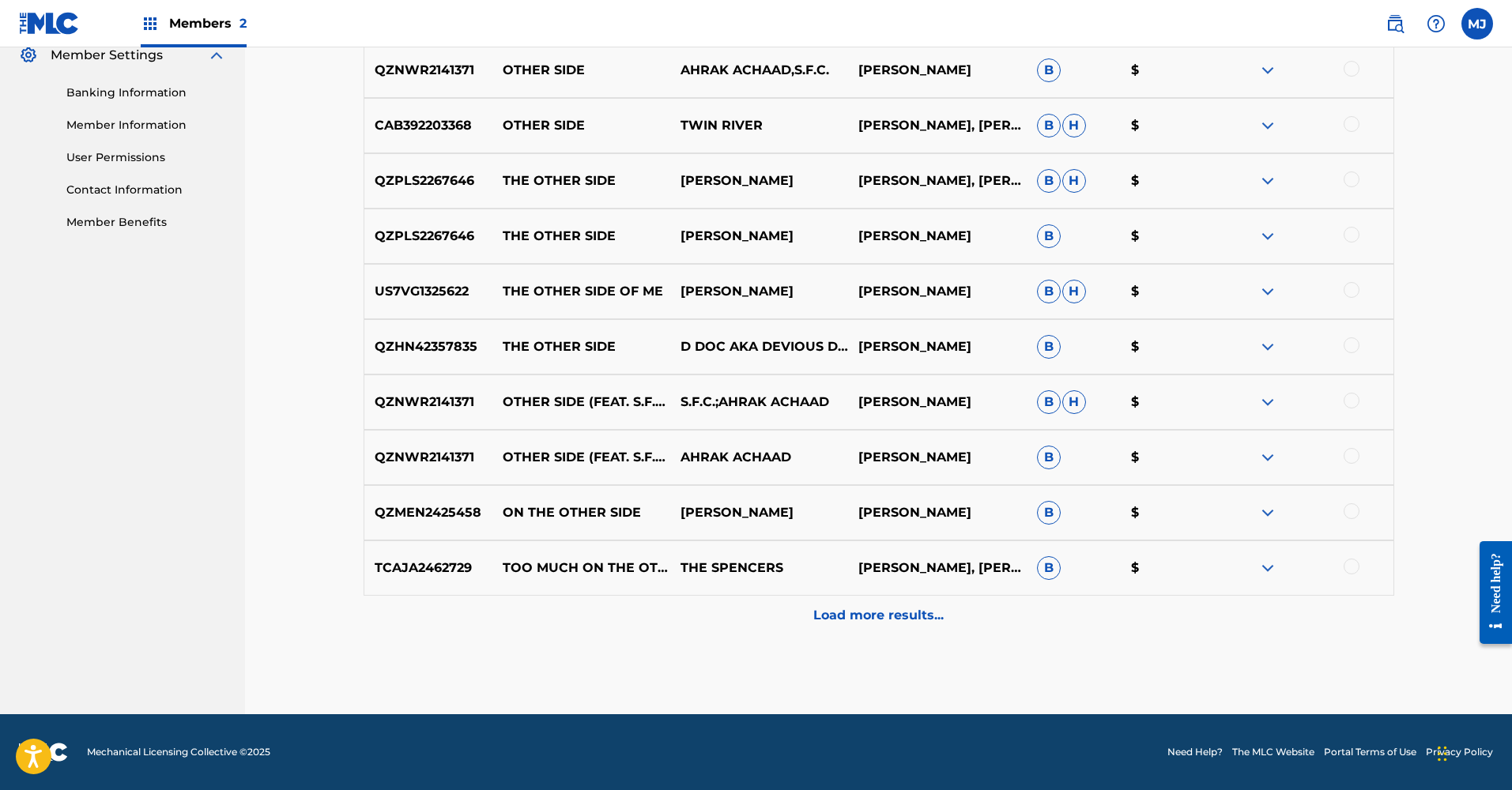
click at [867, 609] on p "Load more results..." at bounding box center [878, 616] width 130 height 19
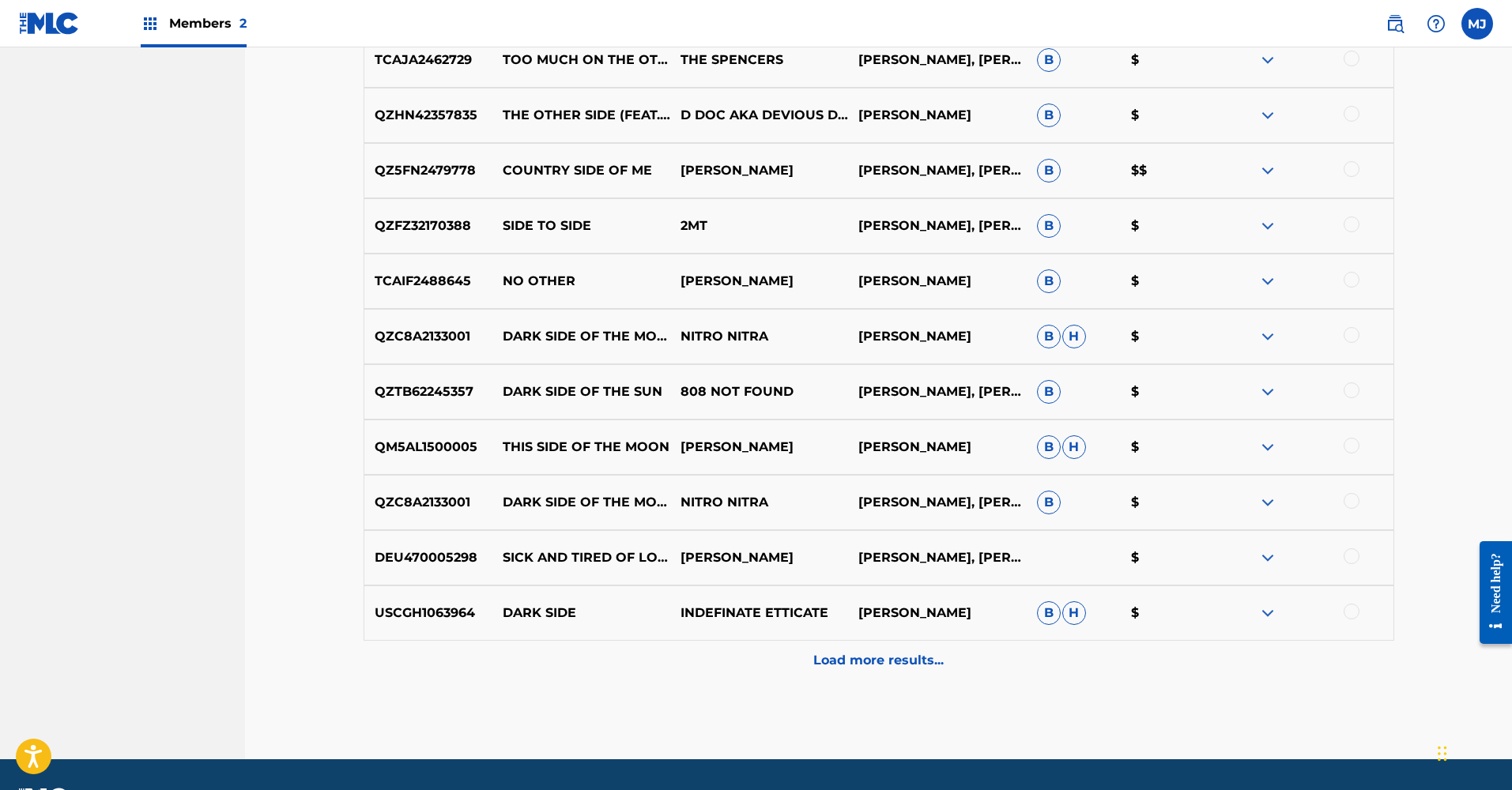
scroll to position [1207, 0]
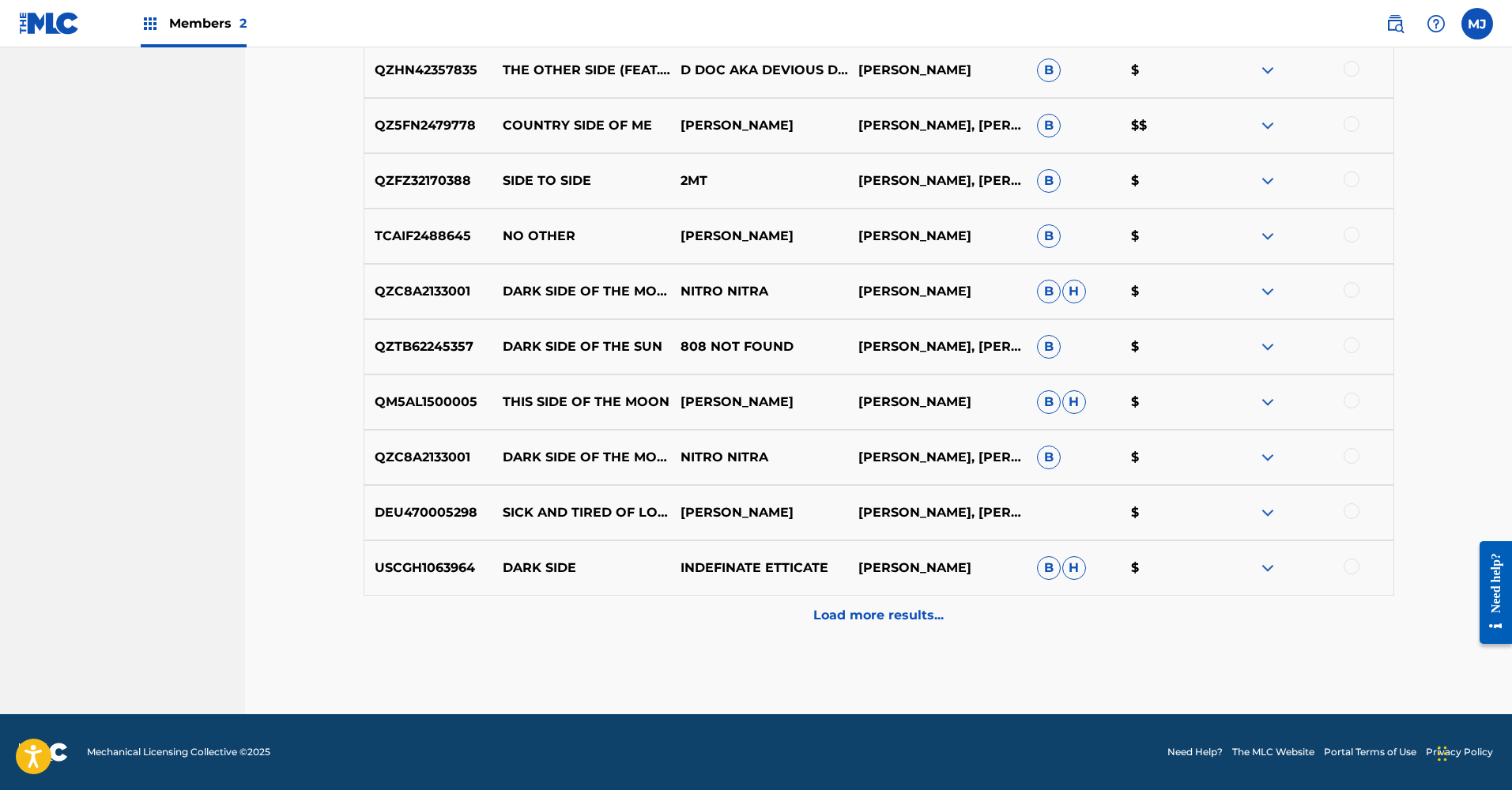
click at [850, 613] on p "Load more results..." at bounding box center [878, 616] width 130 height 19
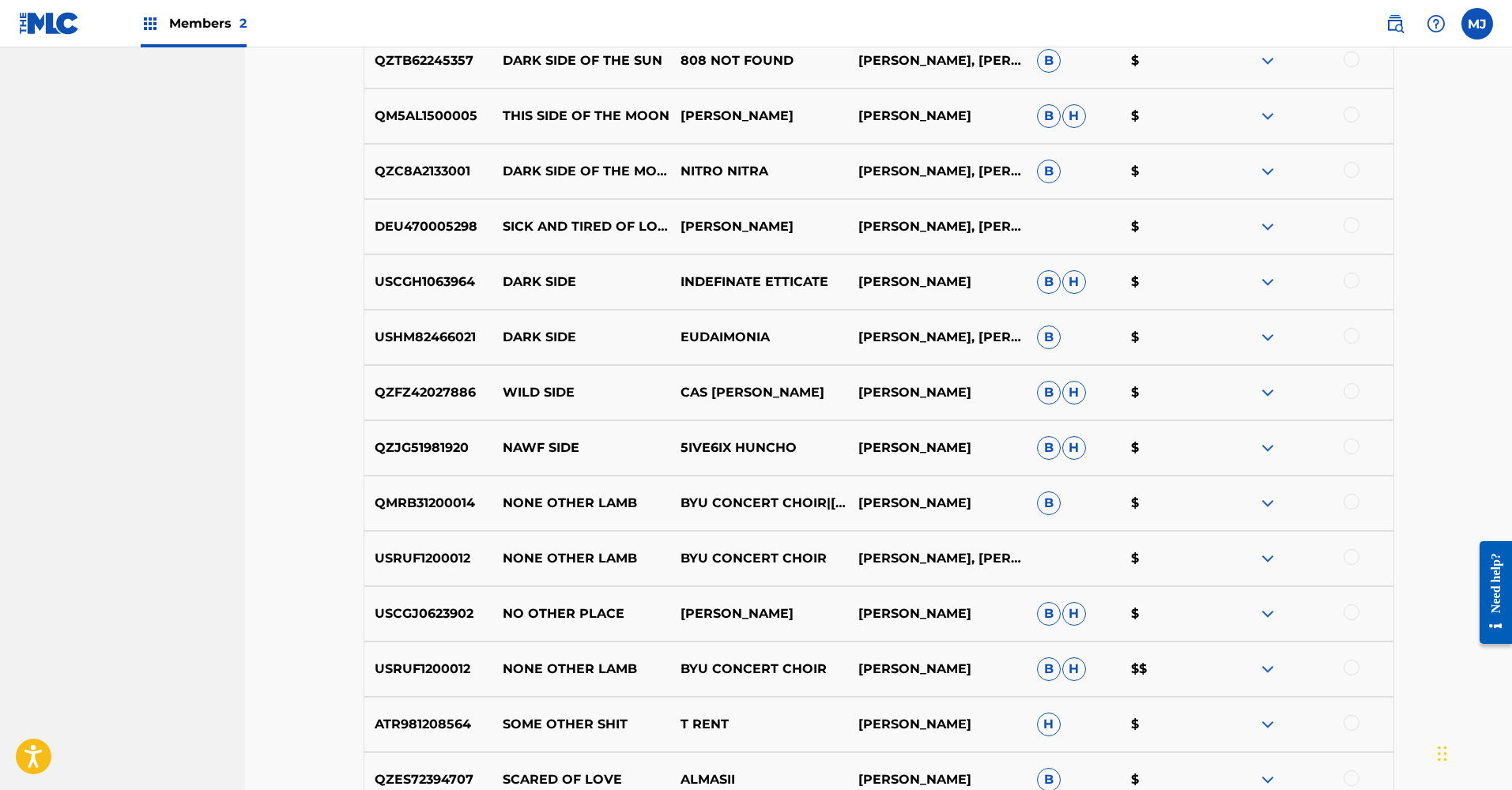
scroll to position [1606, 0]
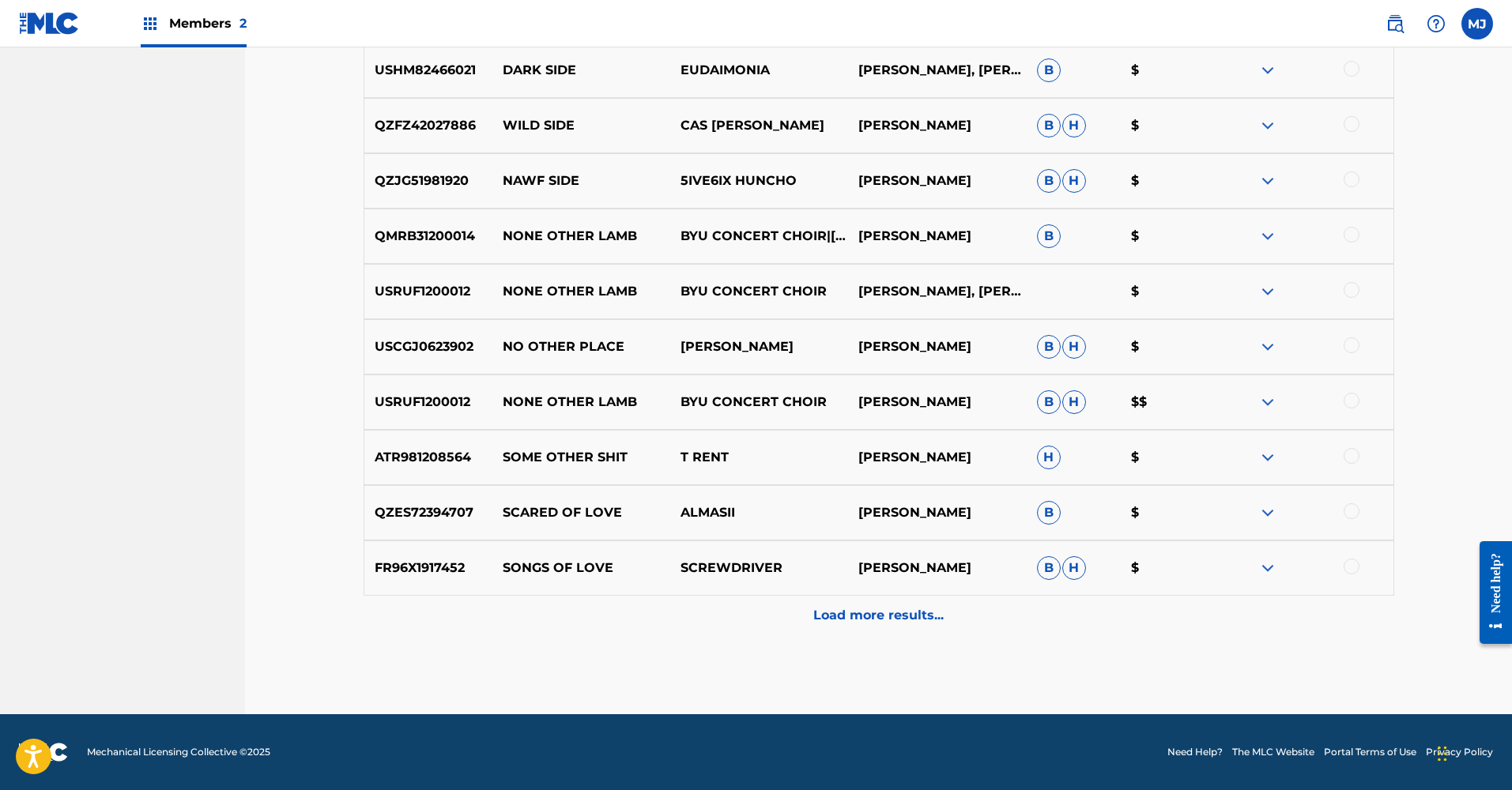
click at [861, 605] on div "Load more results..." at bounding box center [878, 616] width 1031 height 40
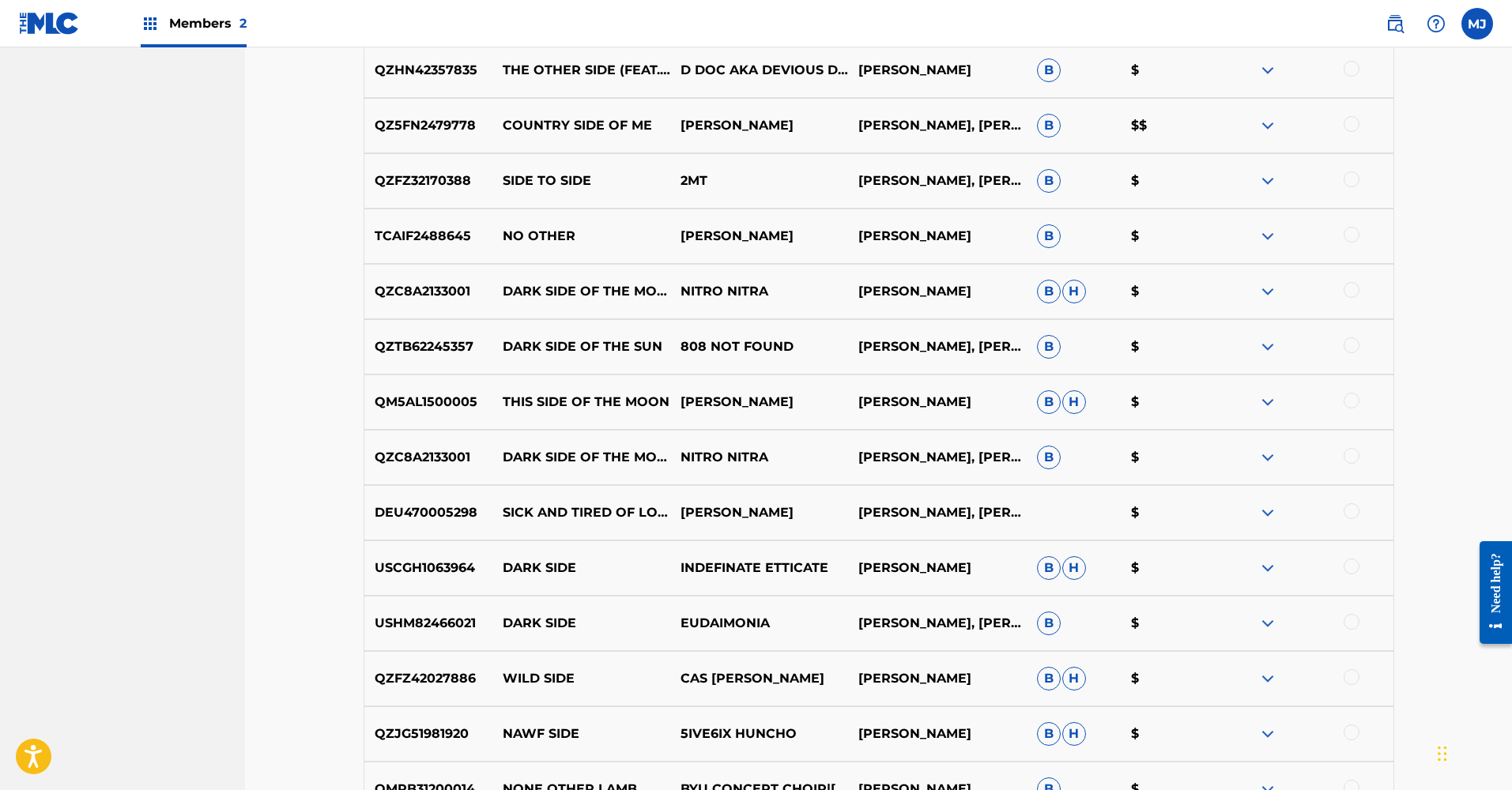
scroll to position [0, 0]
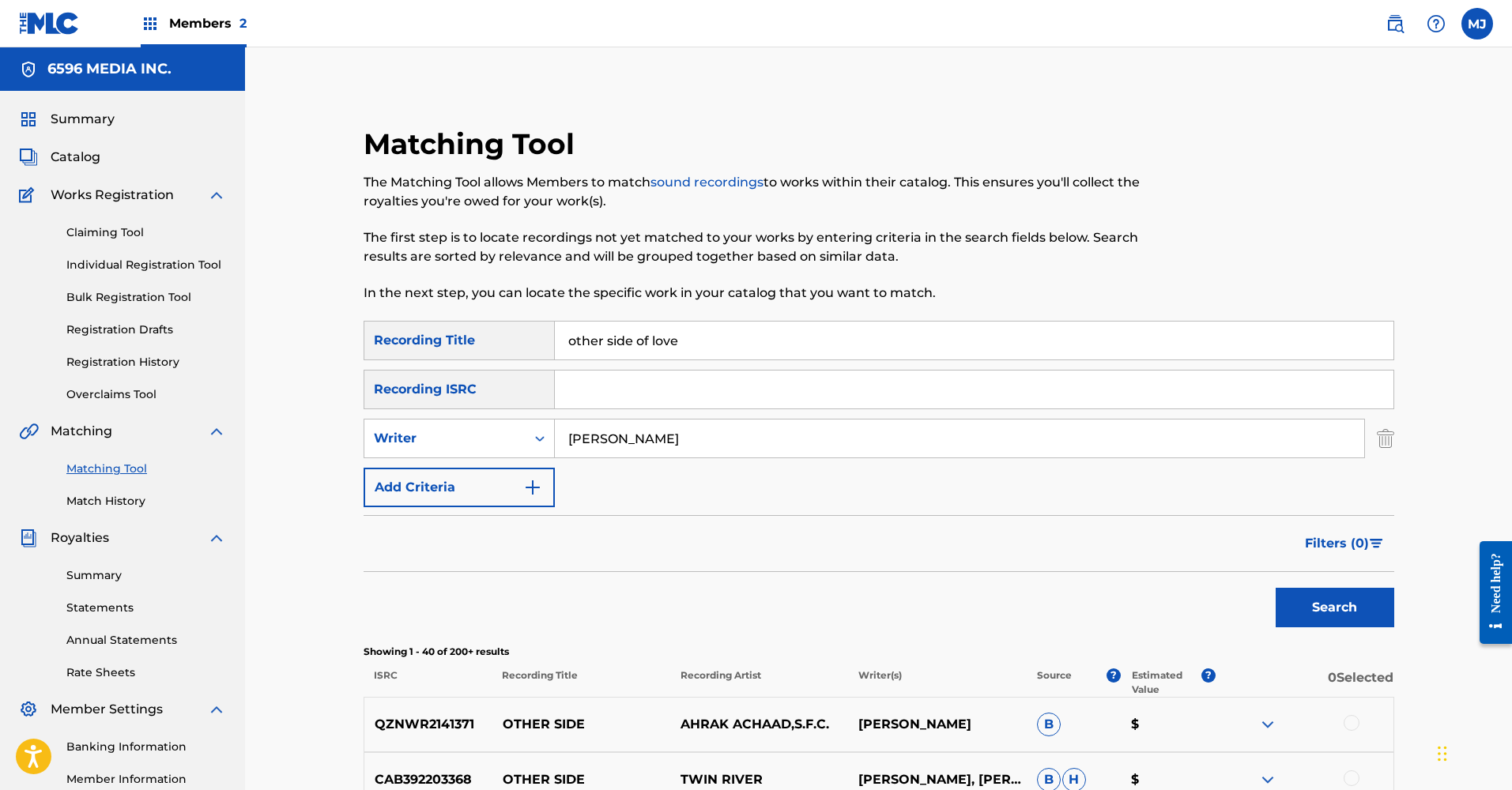
drag, startPoint x: 646, startPoint y: 442, endPoint x: 564, endPoint y: 435, distance: 82.3
click at [564, 435] on input "[PERSON_NAME]" at bounding box center [960, 439] width 810 height 38
click at [1334, 608] on button "Search" at bounding box center [1335, 607] width 119 height 40
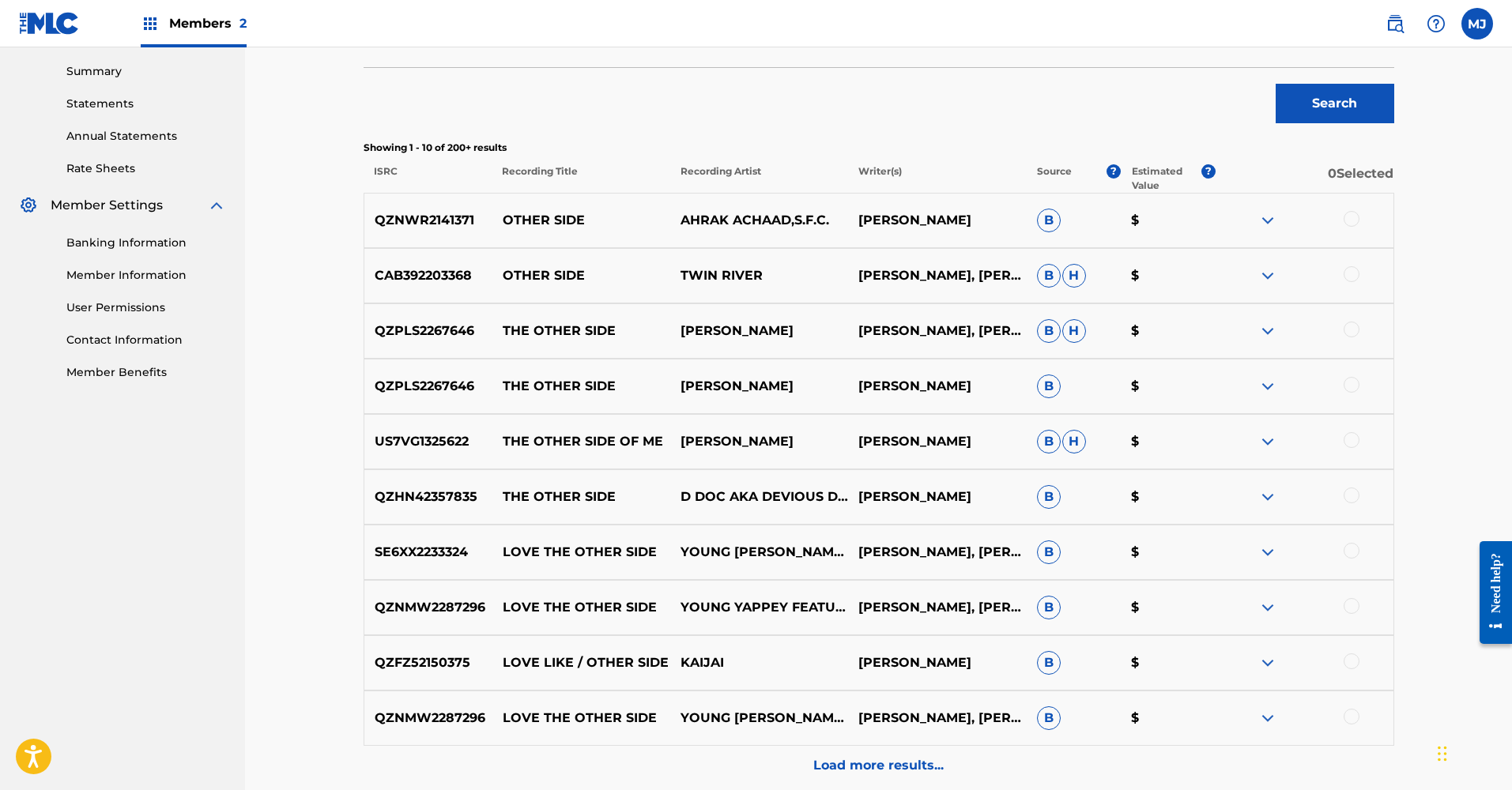
scroll to position [594, 0]
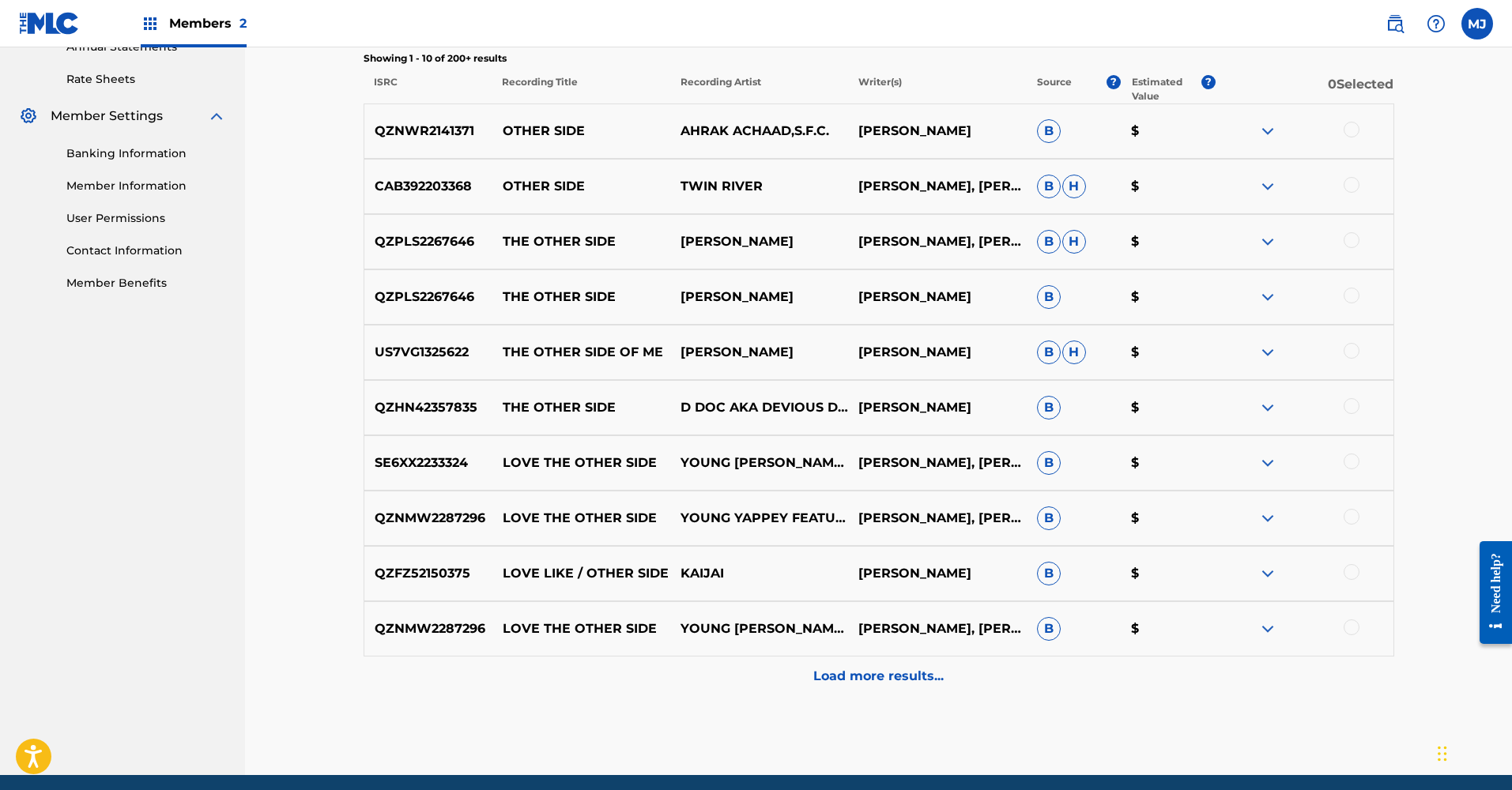
click at [870, 672] on p "Load more results..." at bounding box center [878, 677] width 130 height 19
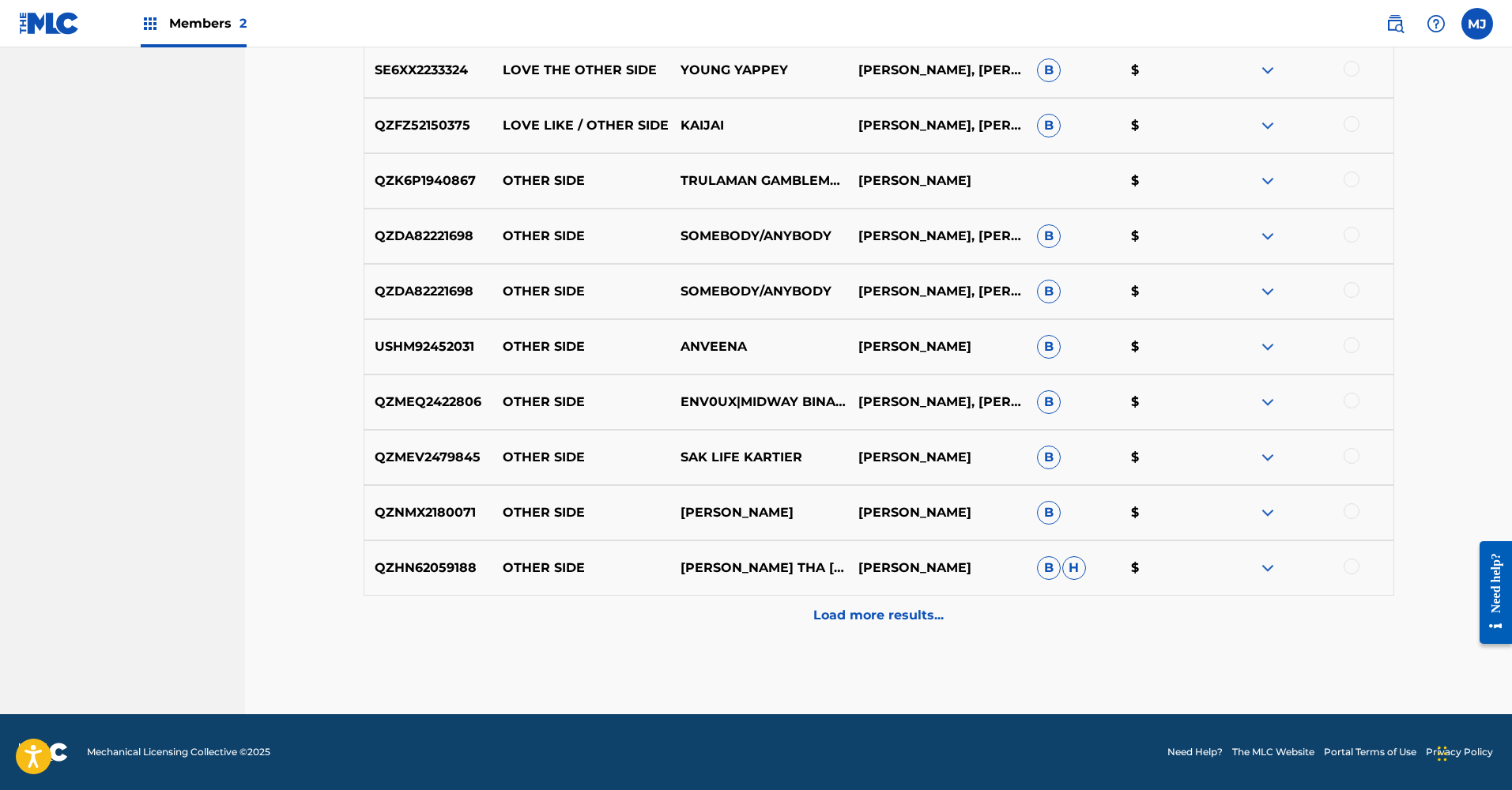
scroll to position [0, 0]
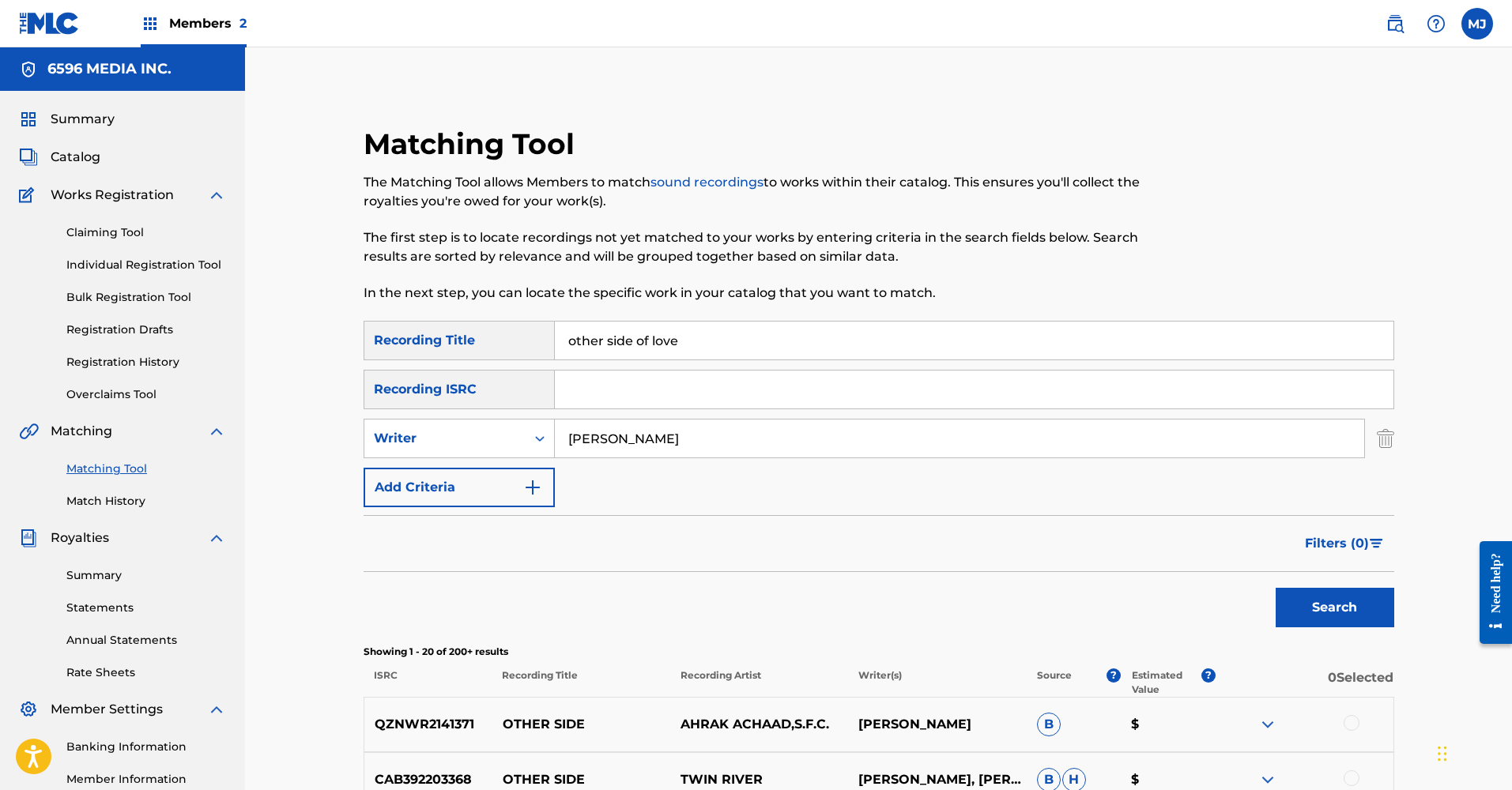
drag, startPoint x: 670, startPoint y: 439, endPoint x: 561, endPoint y: 426, distance: 109.8
click at [561, 426] on input "[PERSON_NAME]" at bounding box center [960, 439] width 810 height 38
type input "[PERSON_NAME]"
click at [1334, 608] on button "Search" at bounding box center [1335, 607] width 119 height 40
click at [662, 438] on input "[PERSON_NAME]" at bounding box center [960, 439] width 810 height 38
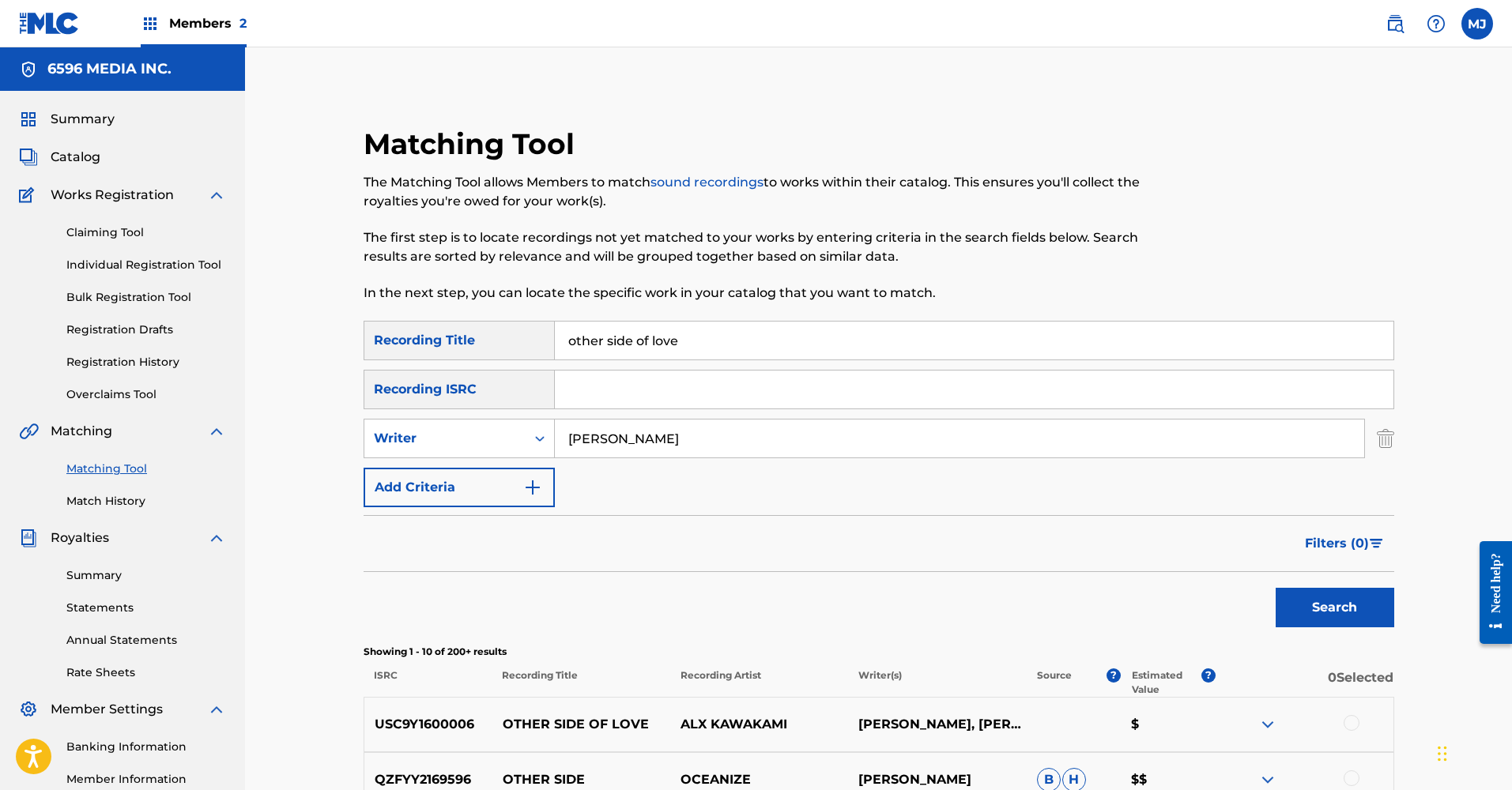
drag, startPoint x: 656, startPoint y: 442, endPoint x: 568, endPoint y: 439, distance: 88.1
click at [568, 439] on input "[PERSON_NAME]" at bounding box center [960, 439] width 810 height 38
click at [545, 443] on icon "Search Form" at bounding box center [540, 439] width 16 height 16
click at [518, 477] on div "Recording Artist" at bounding box center [459, 478] width 190 height 40
click at [593, 429] on input "Search Form" at bounding box center [960, 439] width 810 height 38
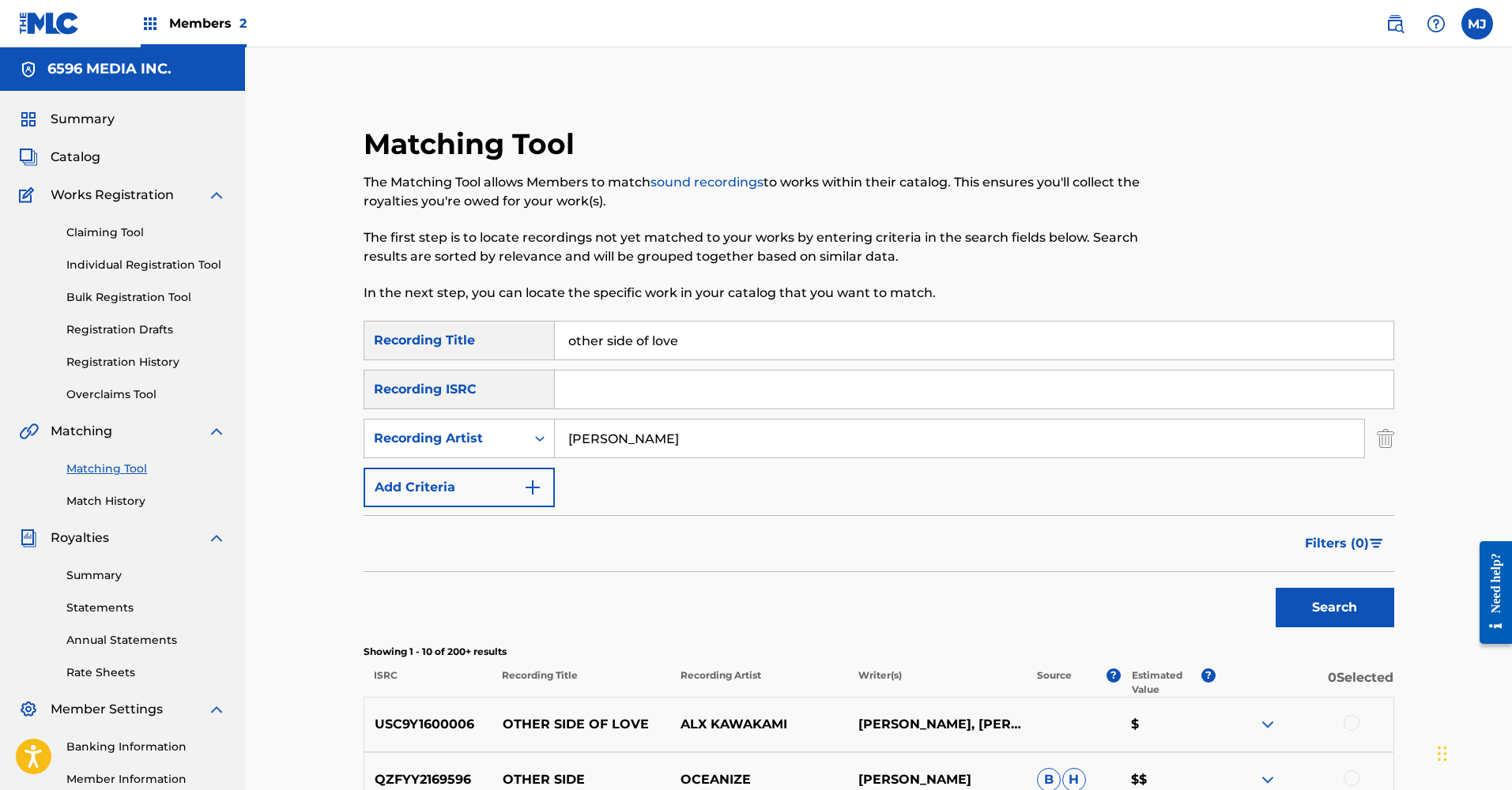
type input "[PERSON_NAME]"
click at [1334, 608] on button "Search" at bounding box center [1335, 607] width 119 height 40
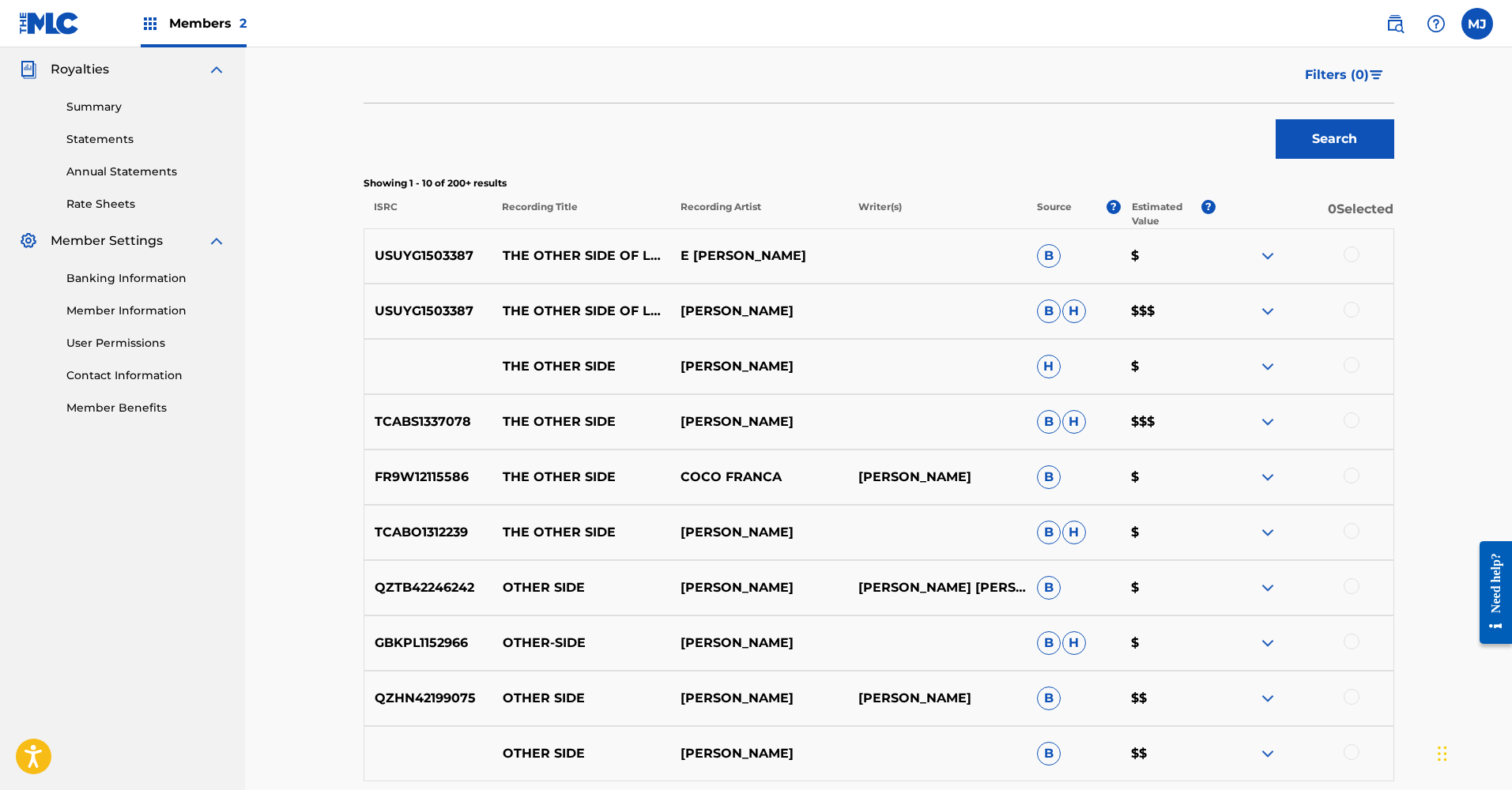
scroll to position [534, 0]
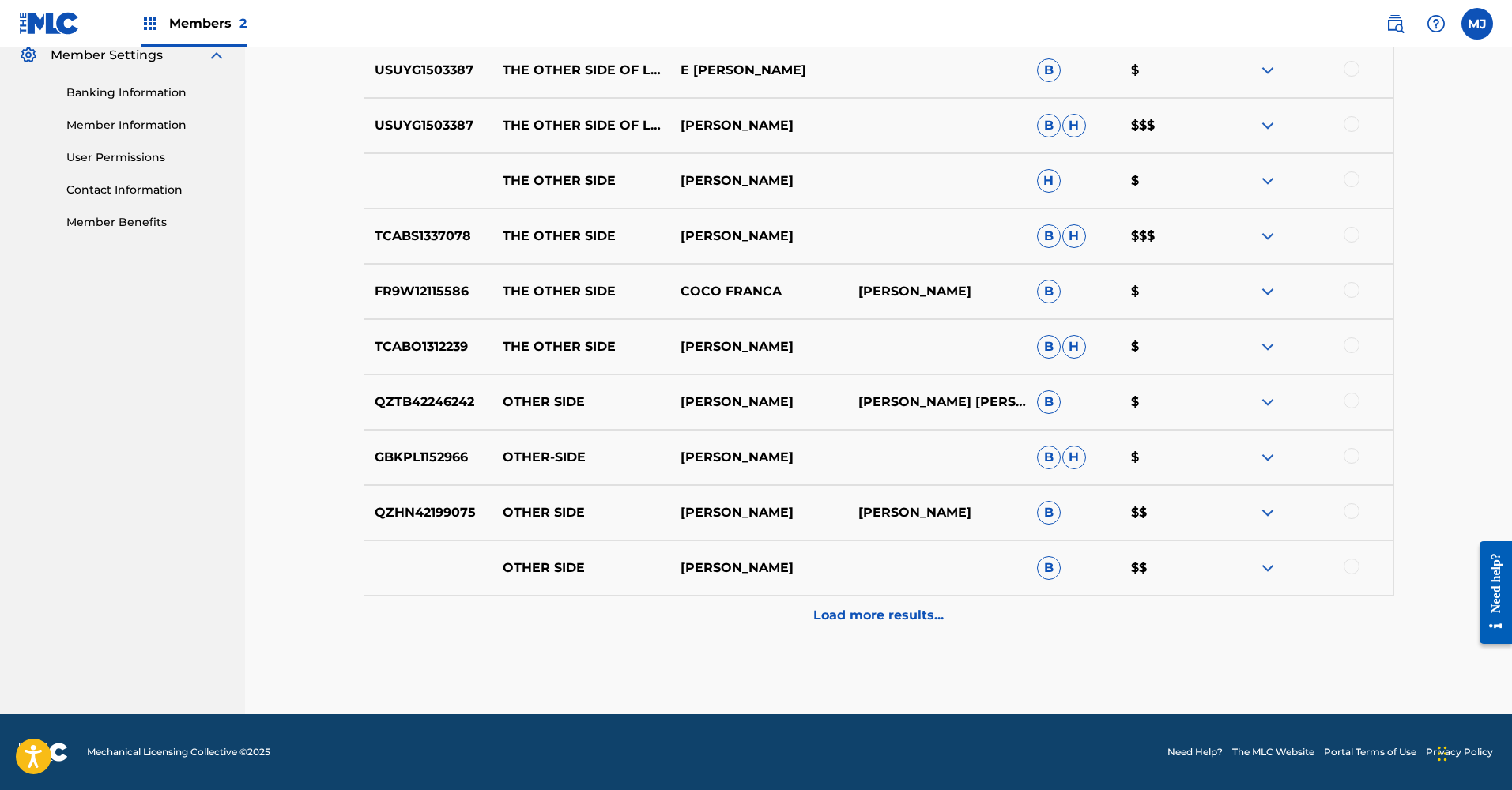
click at [860, 610] on p "Load more results..." at bounding box center [878, 616] width 130 height 19
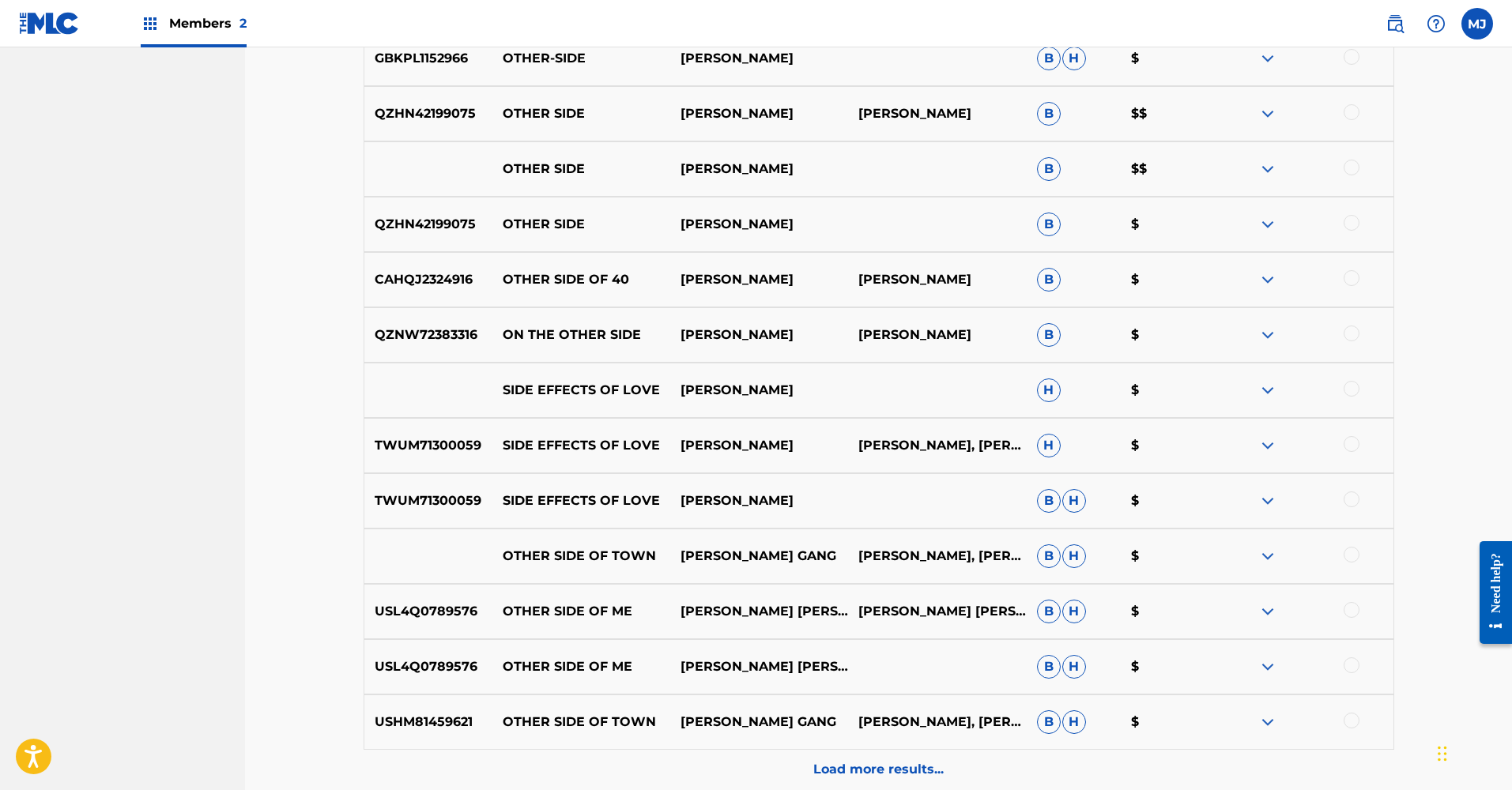
scroll to position [1167, 0]
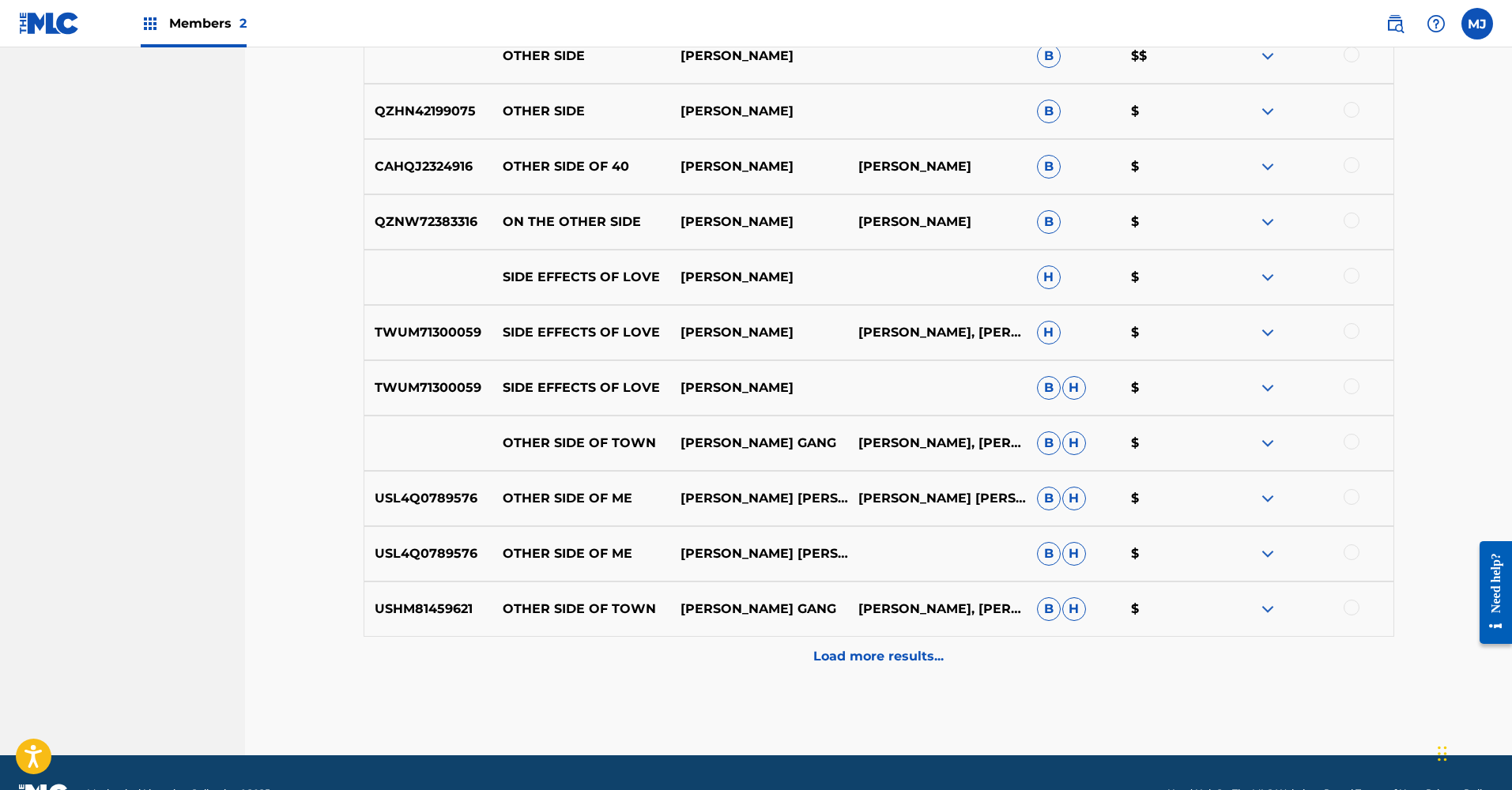
click at [854, 656] on p "Load more results..." at bounding box center [878, 656] width 130 height 19
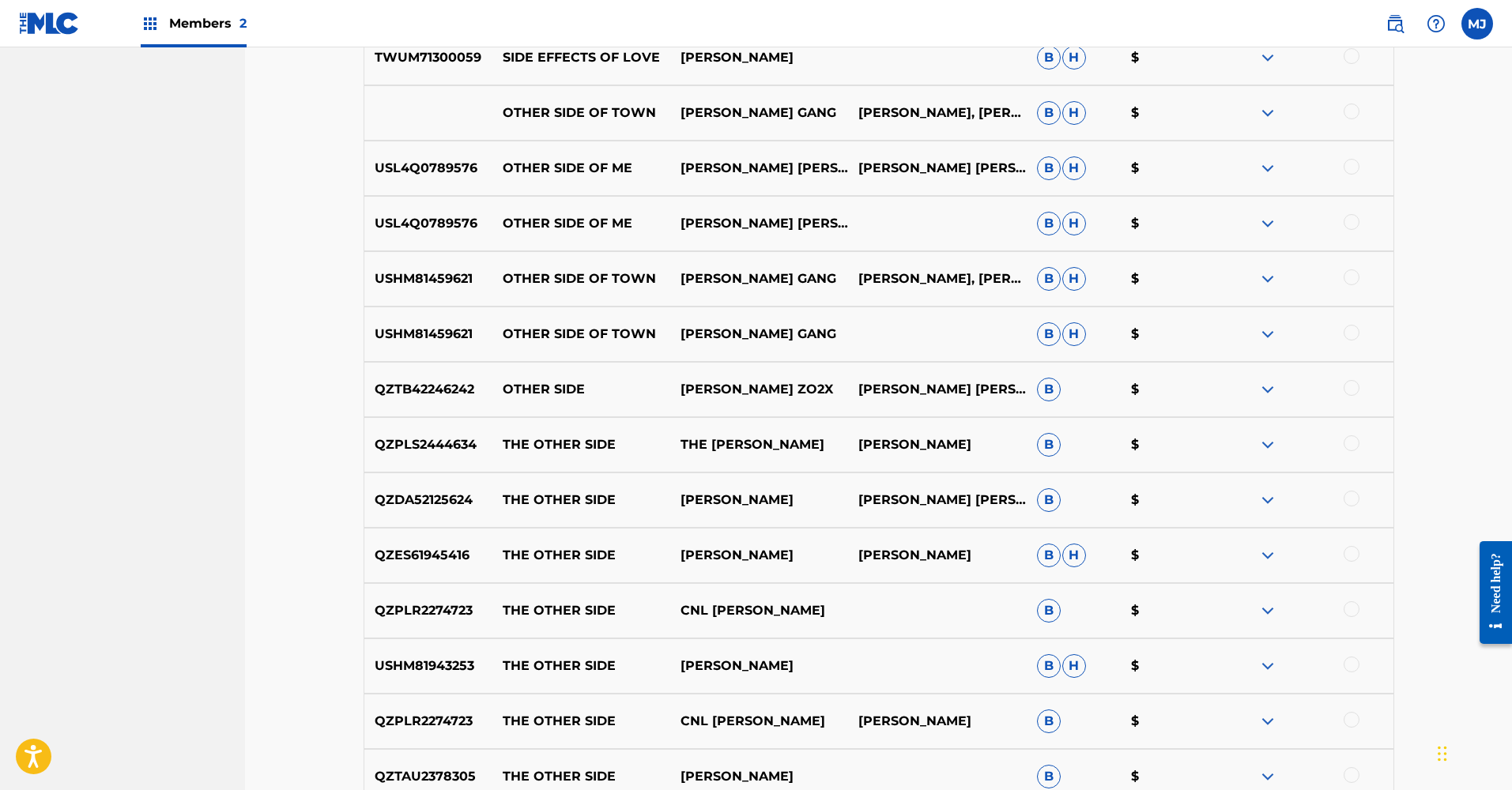
scroll to position [1625, 0]
